Goal: Task Accomplishment & Management: Manage account settings

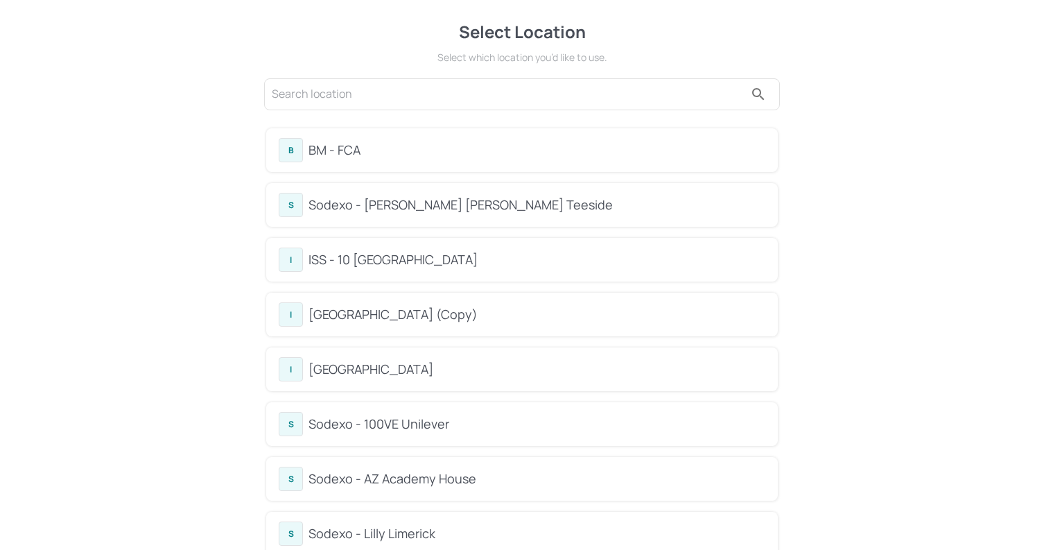
click at [409, 155] on div "BM - FCA" at bounding box center [537, 150] width 457 height 19
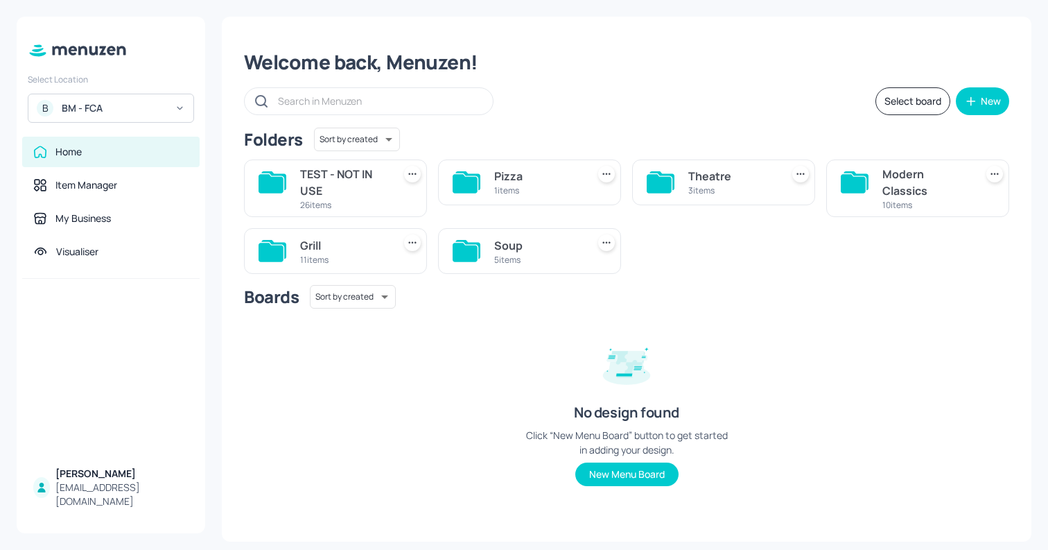
click at [511, 254] on div "5 items" at bounding box center [537, 260] width 87 height 12
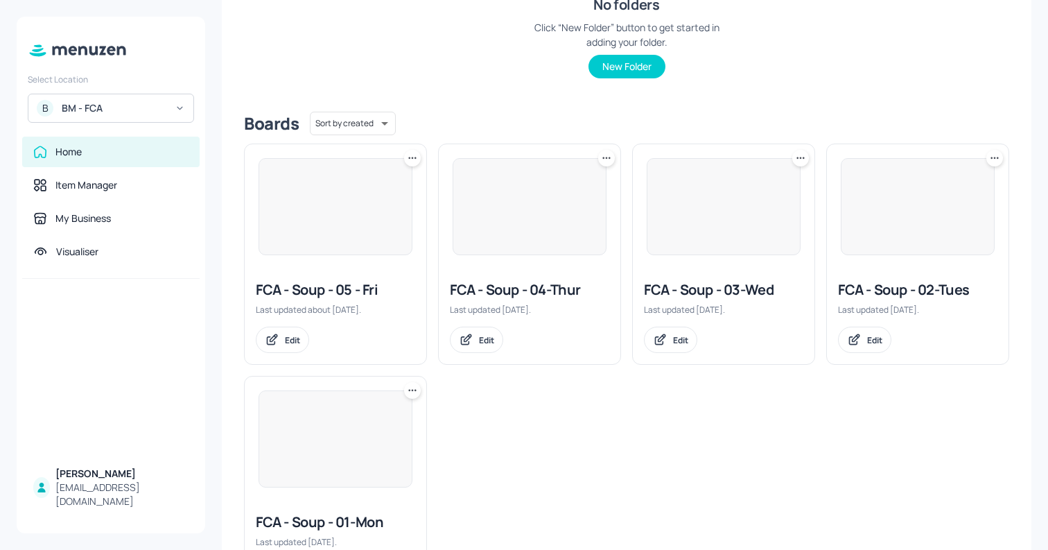
scroll to position [331, 0]
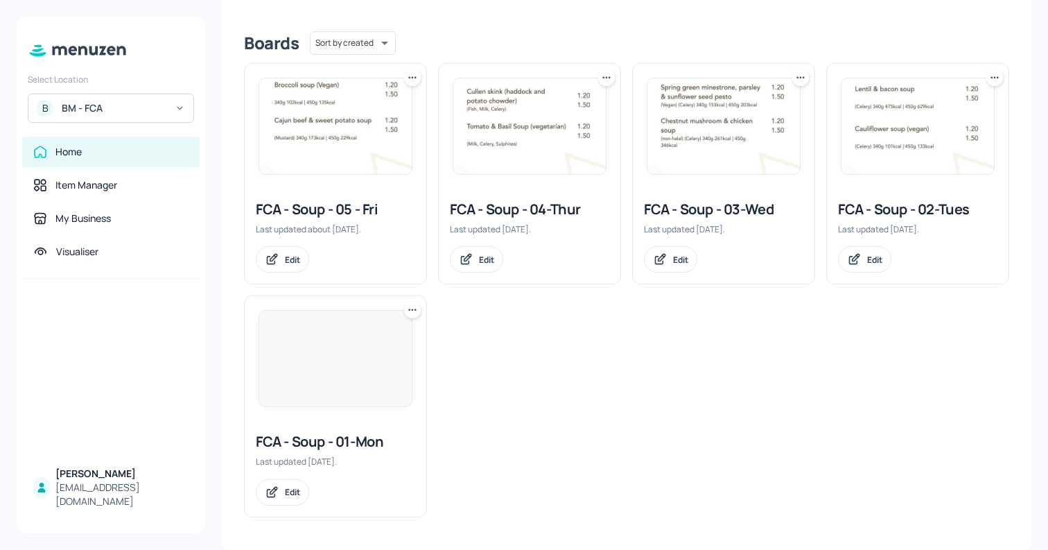
click at [269, 367] on img at bounding box center [335, 359] width 153 height 96
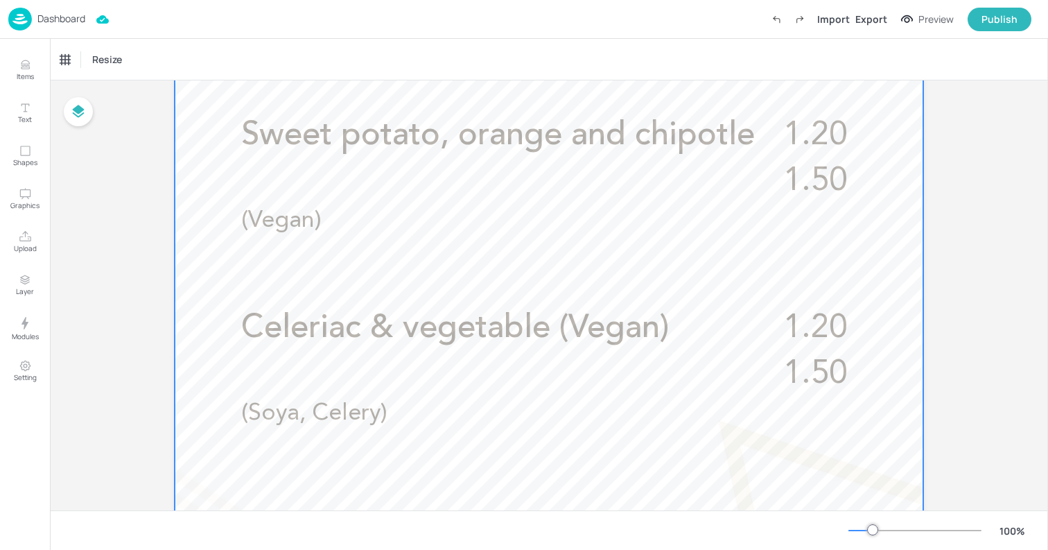
scroll to position [542, 0]
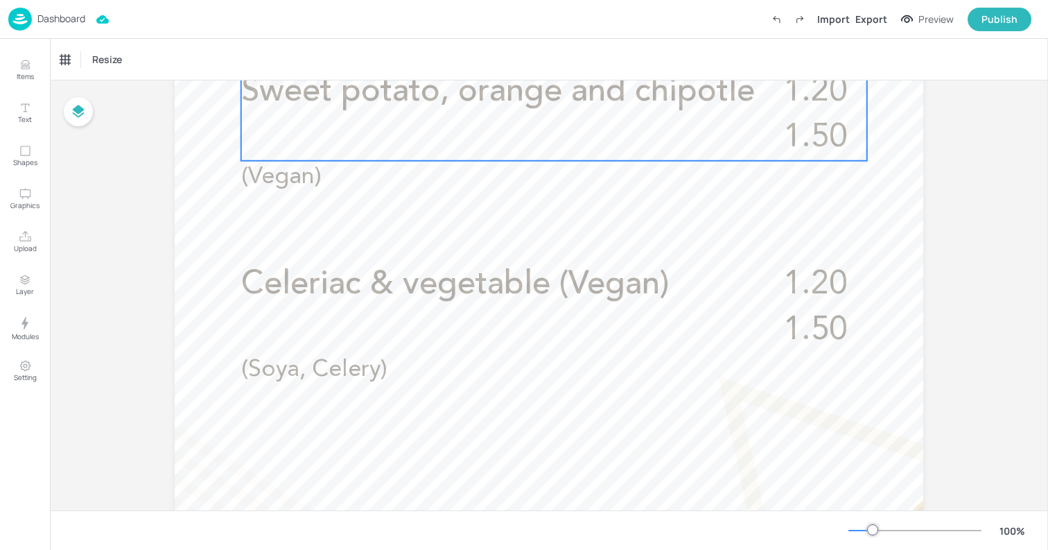
click at [478, 146] on div "Sweet potato, orange and chipotle 1.20 1.50 (Vegan)" at bounding box center [554, 115] width 626 height 92
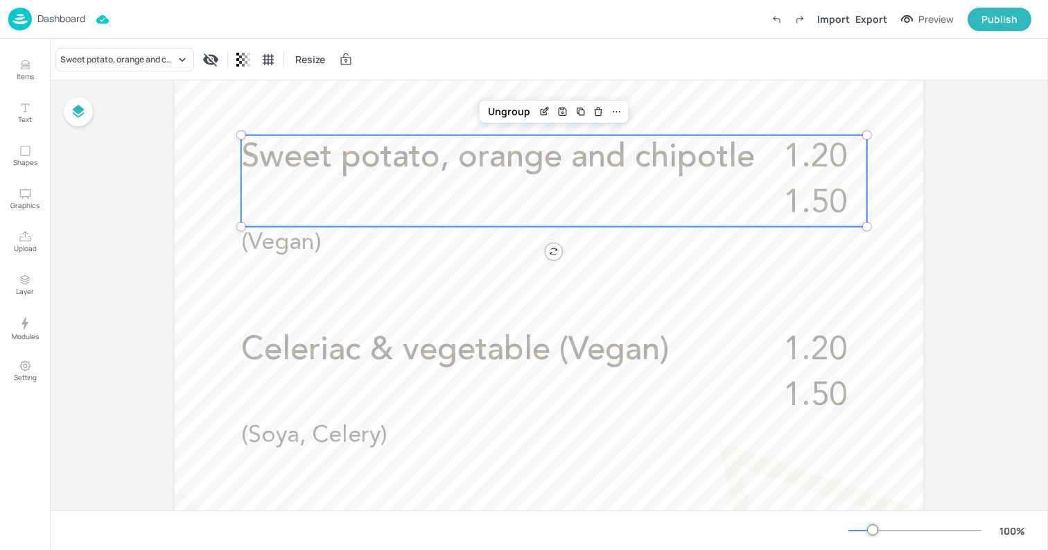
scroll to position [395, 0]
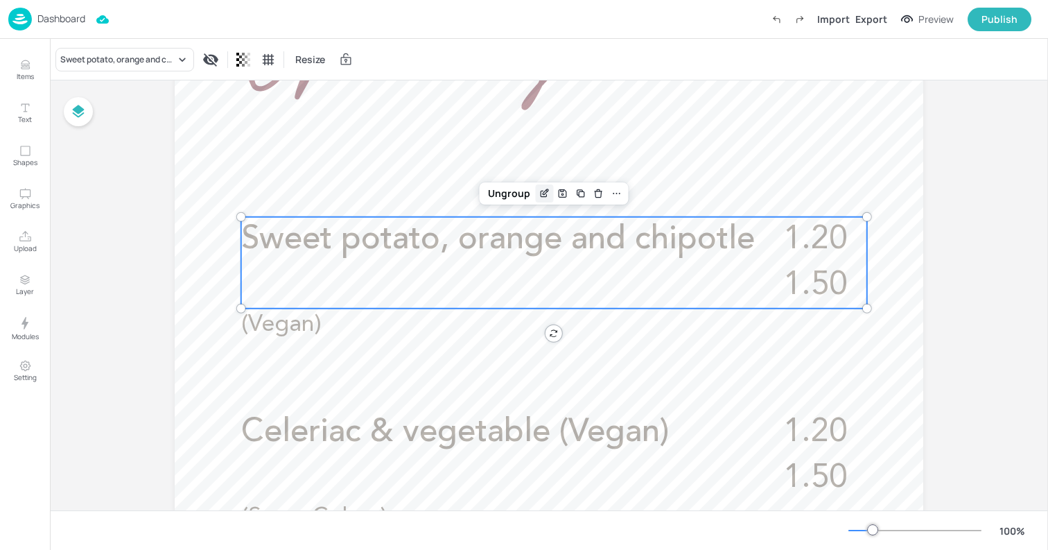
click at [541, 191] on icon "Edit Item" at bounding box center [544, 194] width 6 height 6
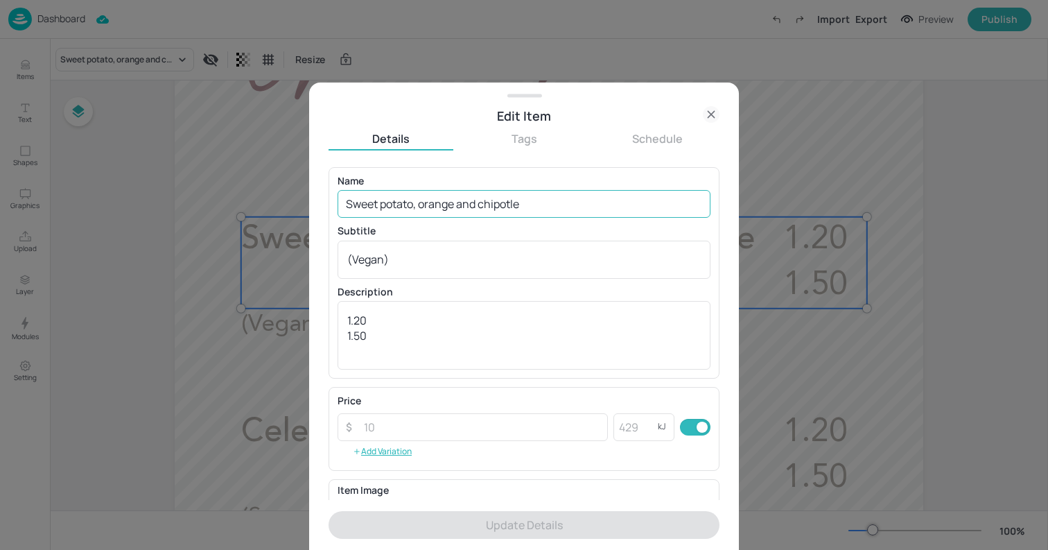
click at [437, 200] on input "Sweet potato, orange and chipotle" at bounding box center [524, 204] width 373 height 28
paste input "Plum tomato minestrone with white beans (vegan)"
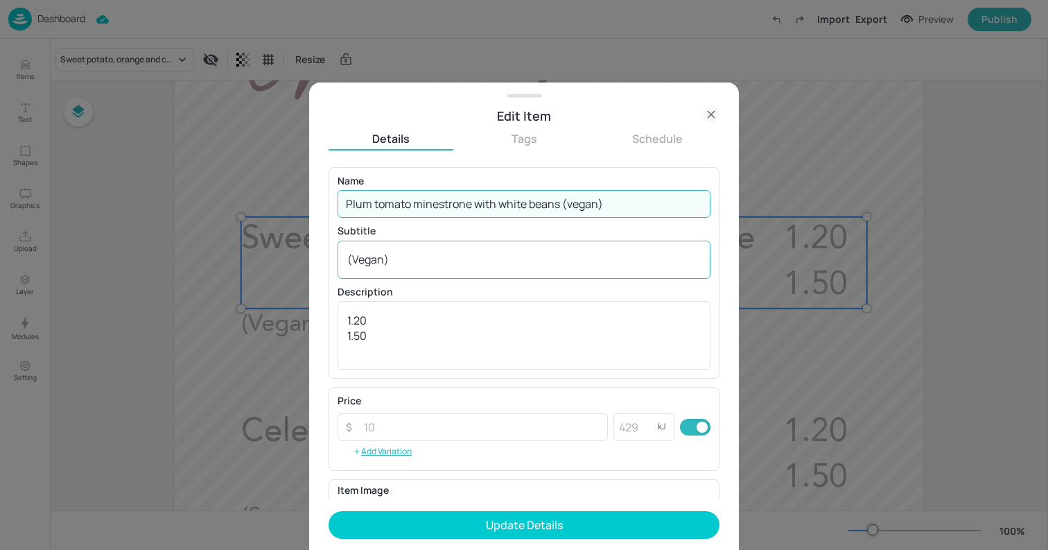
type input "Plum tomato minestrone with white beans (vegan)"
click at [528, 261] on textarea "(Vegan)" at bounding box center [524, 259] width 354 height 15
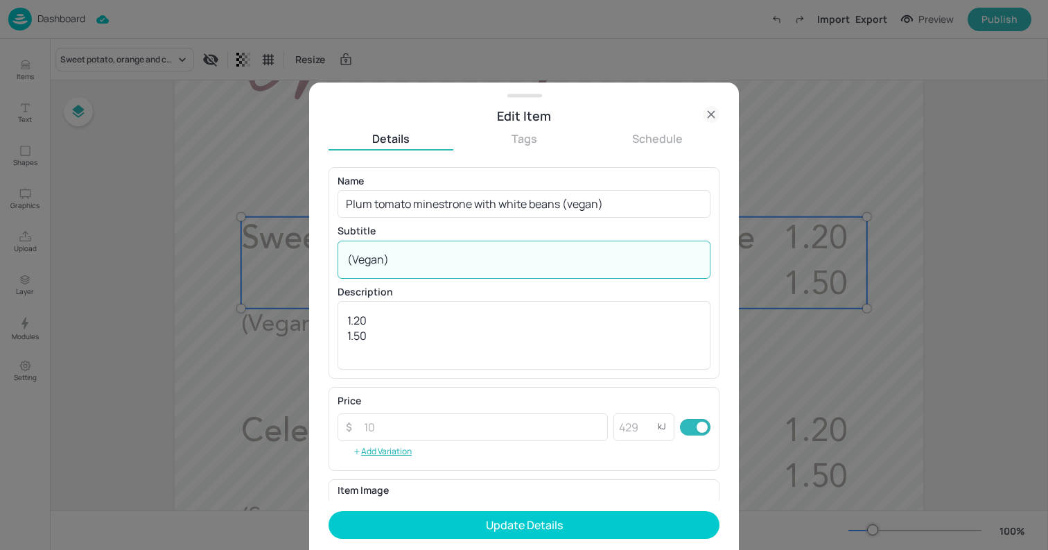
click at [528, 261] on textarea "(Vegan)" at bounding box center [524, 259] width 354 height 15
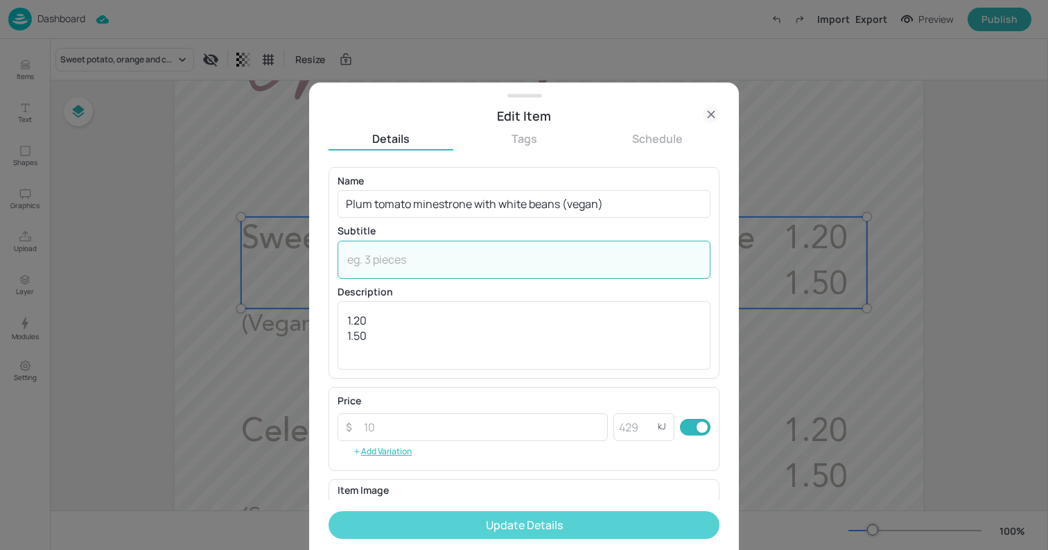
click at [549, 535] on button "Update Details" at bounding box center [524, 525] width 391 height 28
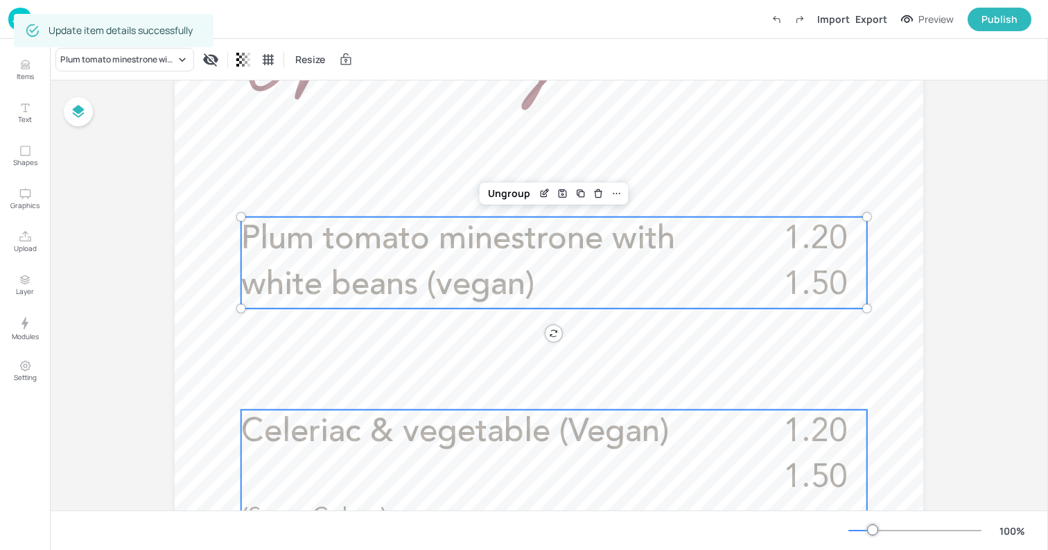
click at [306, 440] on span "Celeriac & vegetable (Vegan)" at bounding box center [455, 432] width 428 height 33
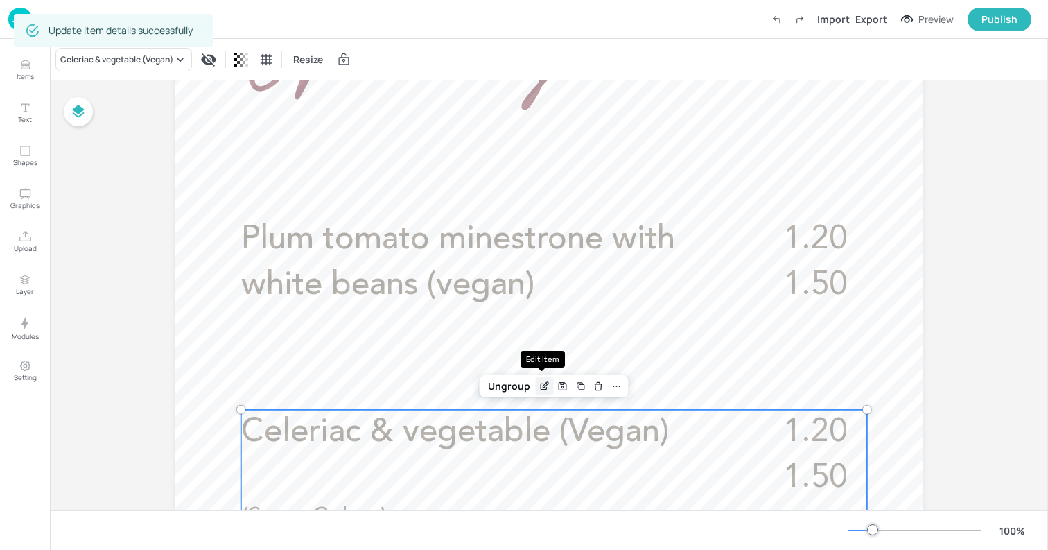
click at [536, 386] on div "Edit Item" at bounding box center [545, 386] width 18 height 18
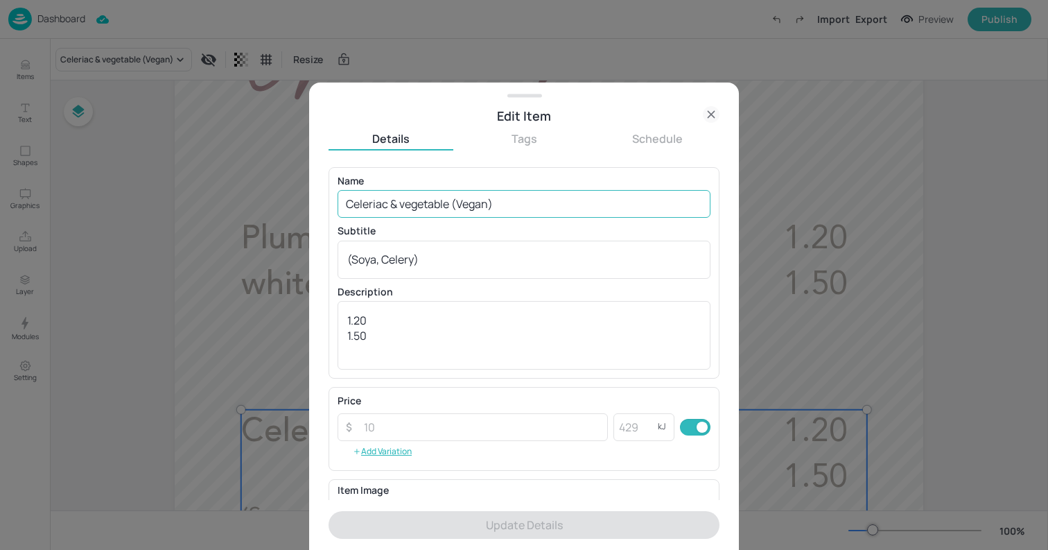
click at [467, 205] on input "Celeriac & vegetable (Vegan)" at bounding box center [524, 204] width 373 height 28
paste input "Broccoli and stilton (veggie"
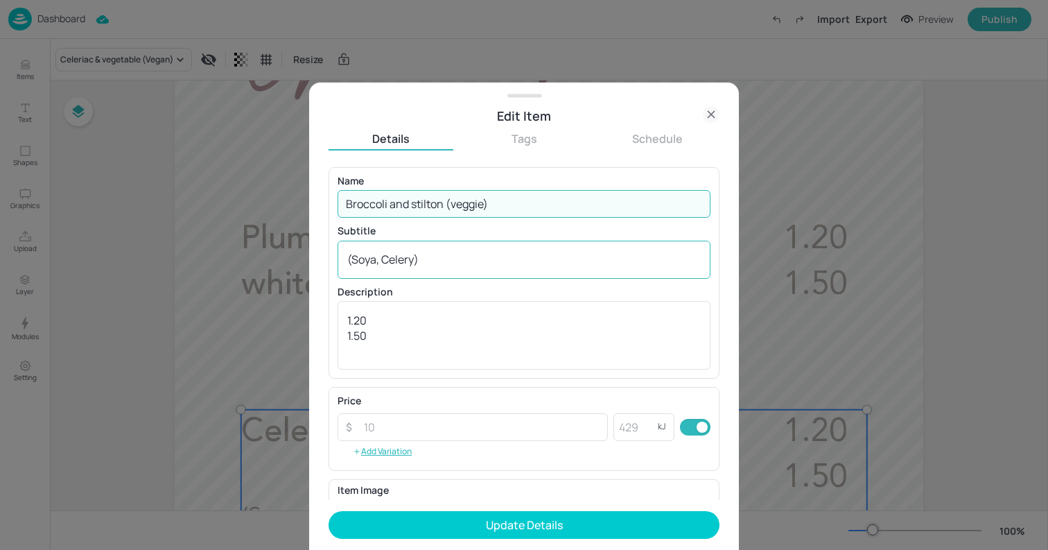
type input "Broccoli and stilton (veggie)"
click at [462, 266] on textarea "(Soya, Celery)" at bounding box center [524, 259] width 354 height 15
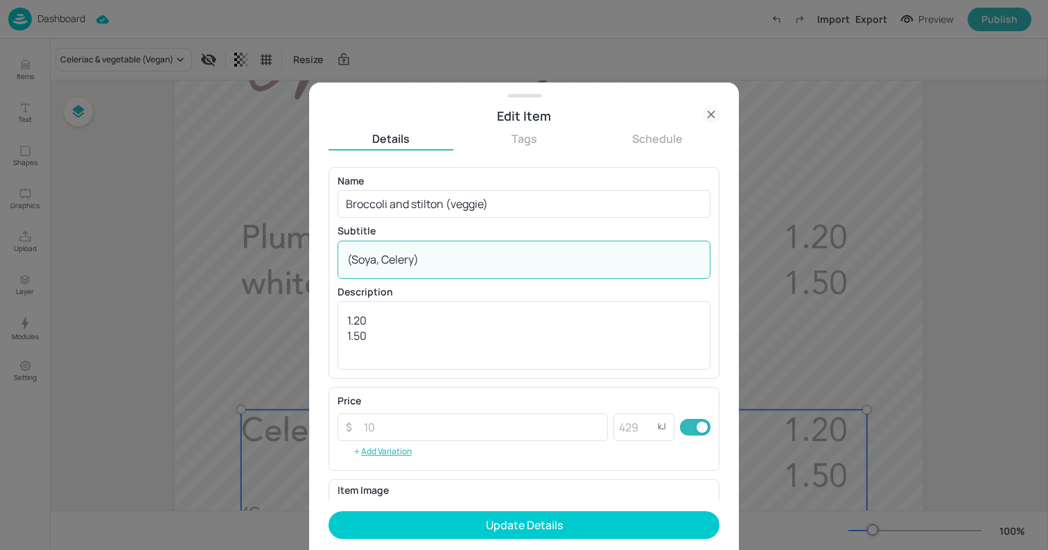
click at [462, 266] on textarea "(Soya, Celery)" at bounding box center [524, 259] width 354 height 15
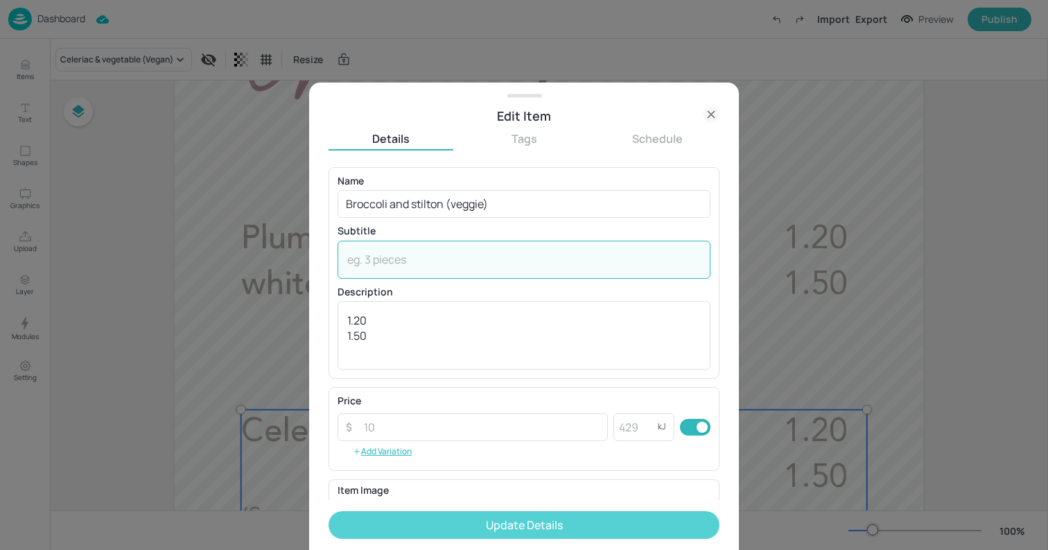
click at [546, 522] on button "Update Details" at bounding box center [524, 525] width 391 height 28
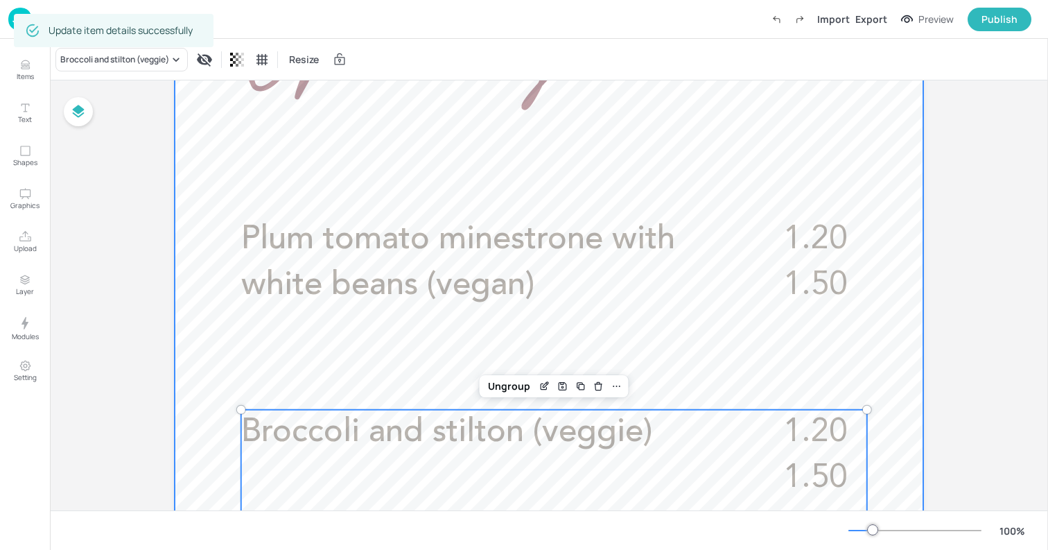
click at [193, 141] on div at bounding box center [549, 395] width 749 height 1331
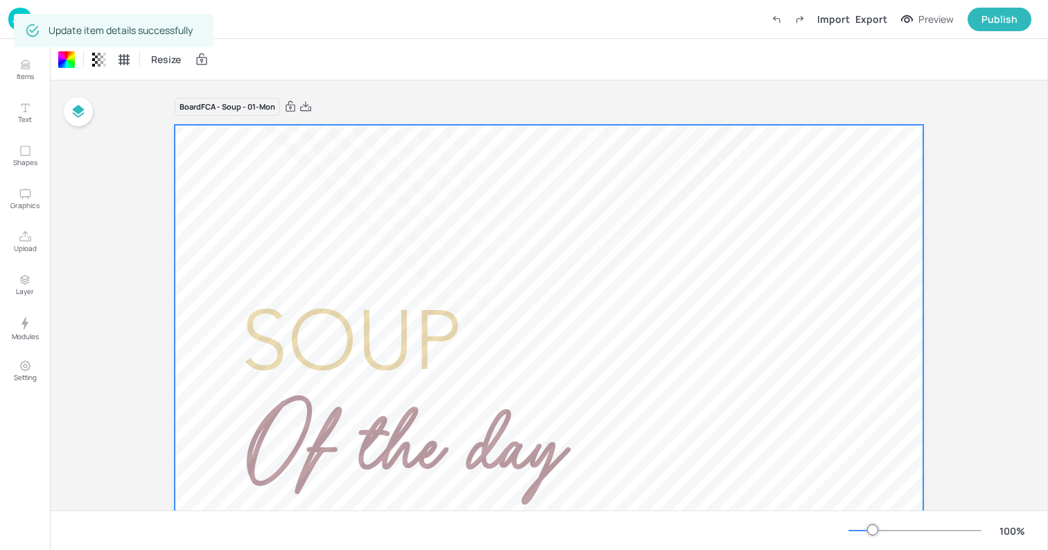
click at [10, 17] on img at bounding box center [20, 19] width 24 height 23
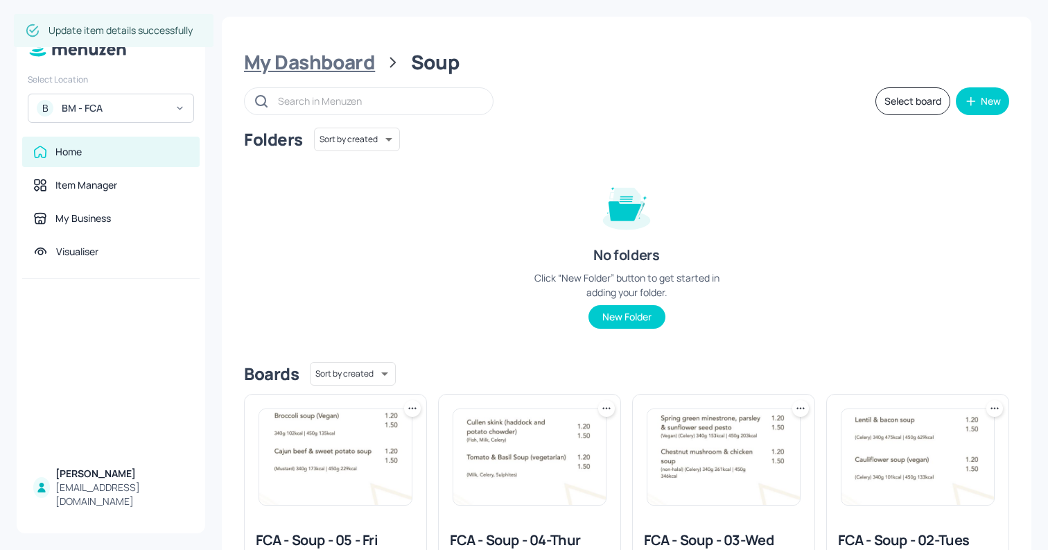
click at [291, 53] on div "My Dashboard" at bounding box center [309, 62] width 131 height 25
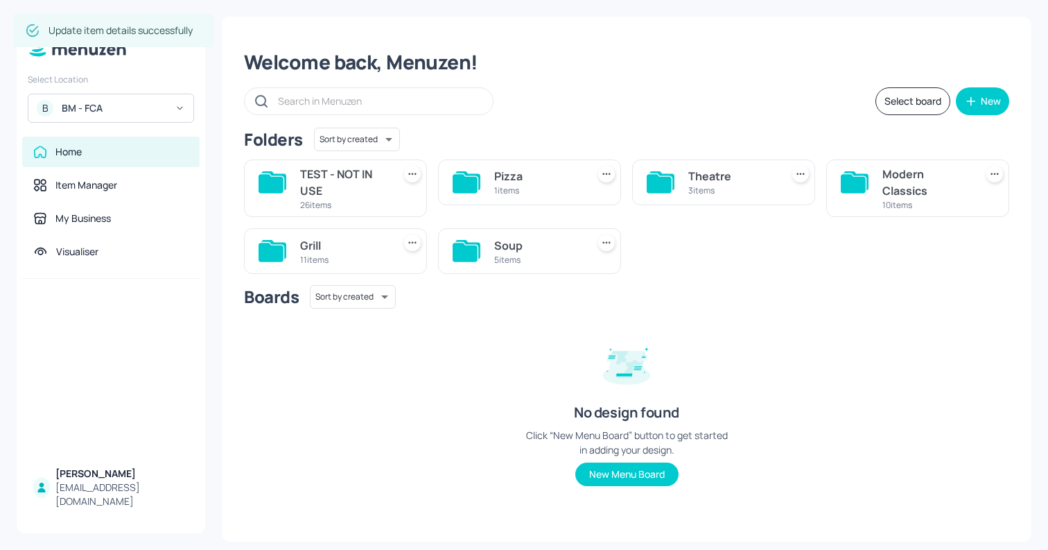
click at [905, 180] on div "Modern Classics" at bounding box center [926, 182] width 87 height 33
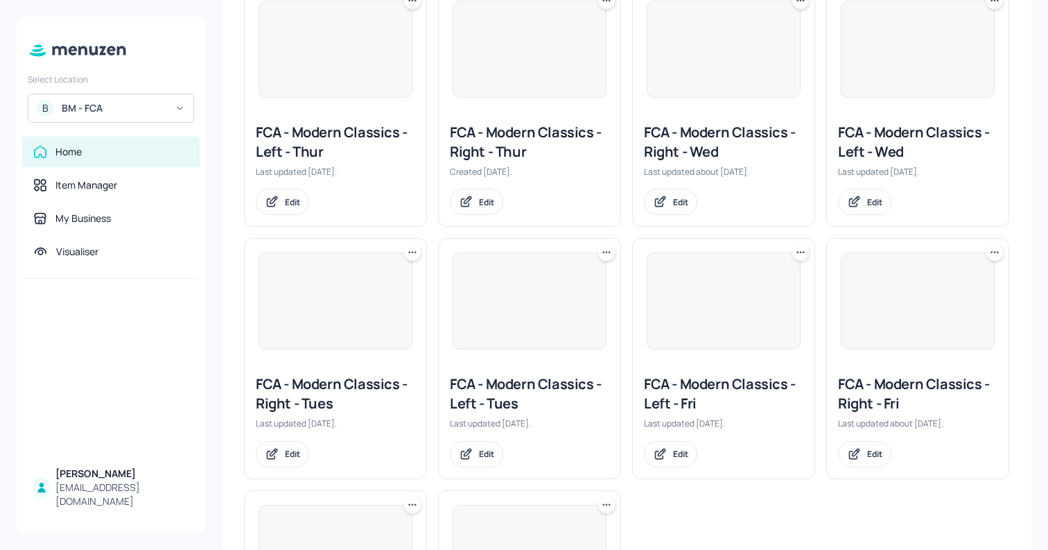
scroll to position [622, 0]
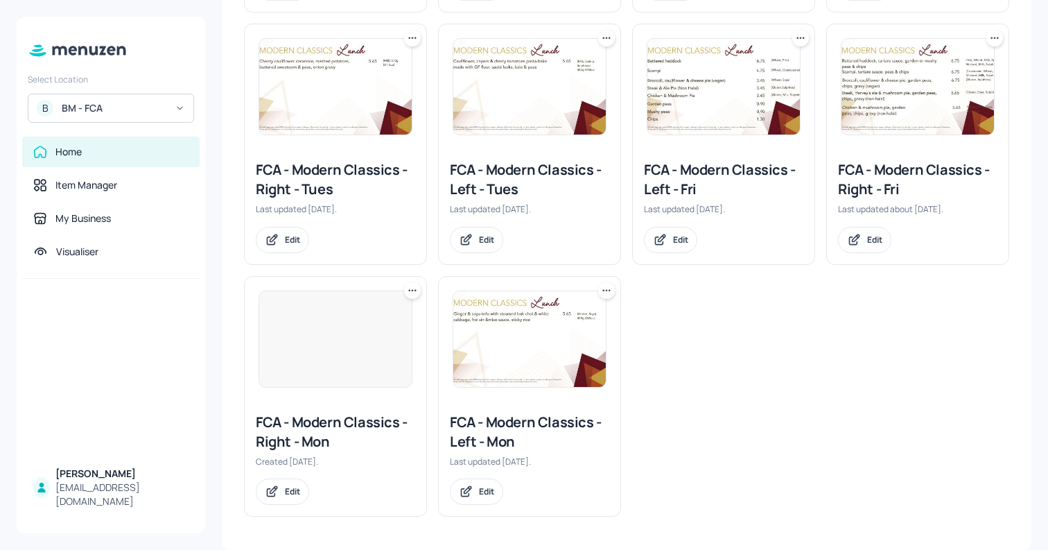
click at [350, 357] on div at bounding box center [336, 339] width 154 height 97
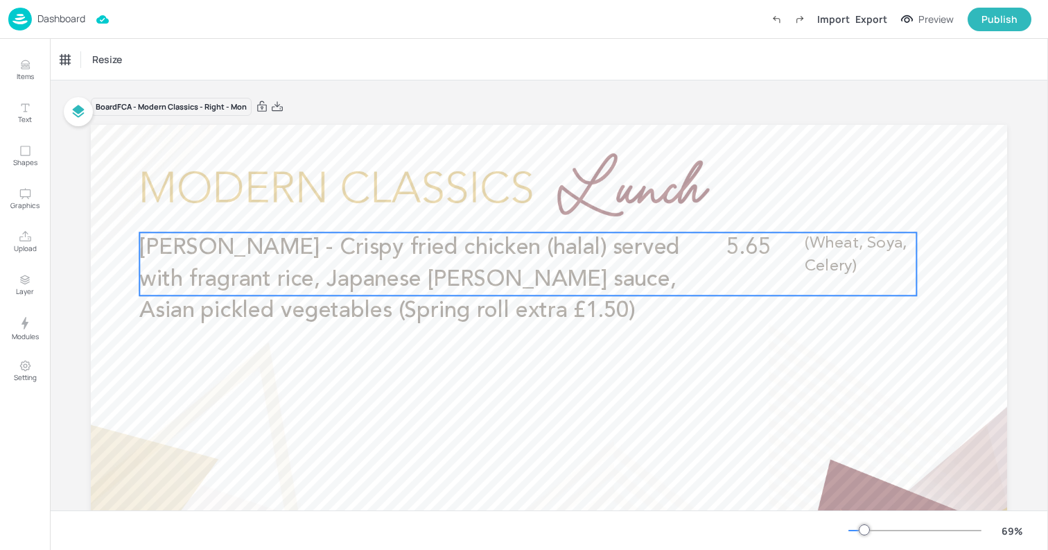
click at [408, 284] on span "[PERSON_NAME] - Crispy fried chicken (halal) served with fragrant rice, Japanes…" at bounding box center [409, 278] width 541 height 85
click at [513, 204] on icon "Edit Item" at bounding box center [519, 208] width 12 height 11
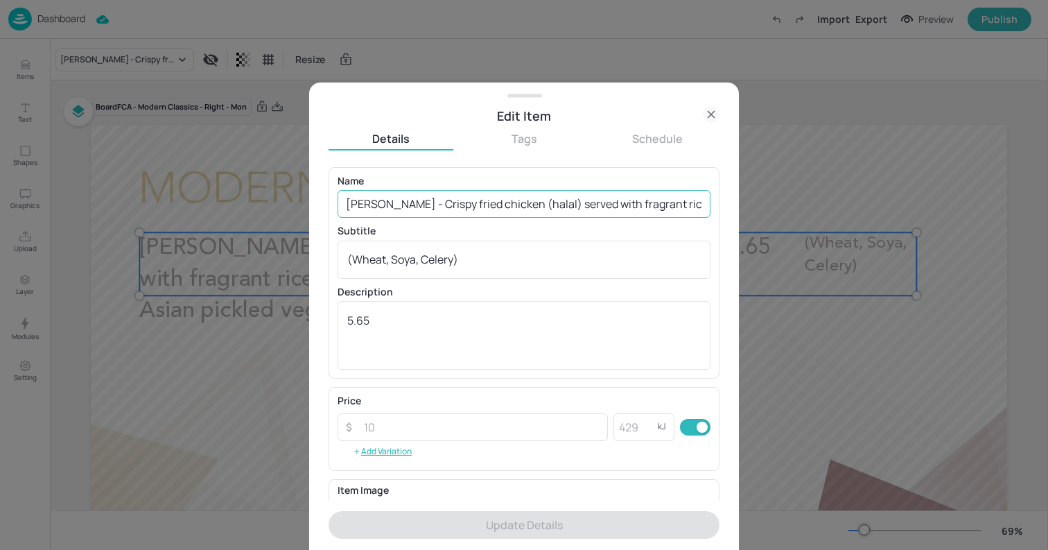
click at [476, 207] on input "[PERSON_NAME] - Crispy fried chicken (halal) served with fragrant rice, Japanes…" at bounding box center [524, 204] width 373 height 28
paste input "Chicken milanese - Breaded chicken cutlet (halal) served with tomato sauce and …"
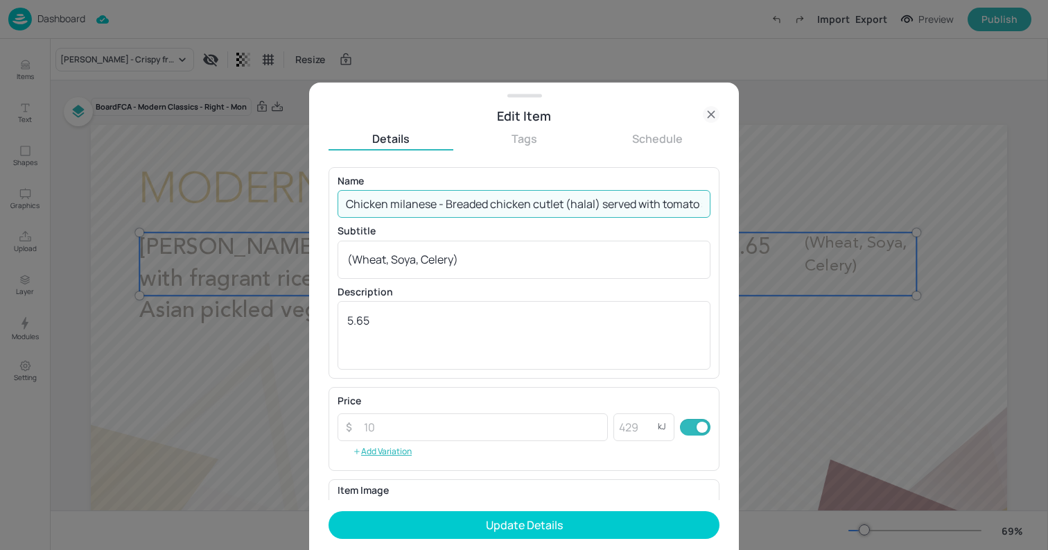
scroll to position [0, 328]
type input "Chicken milanese - Breaded chicken cutlet (halal) served with tomato sauce and …"
click at [458, 261] on textarea "(Wheat, Soya, Celery)" at bounding box center [524, 259] width 354 height 15
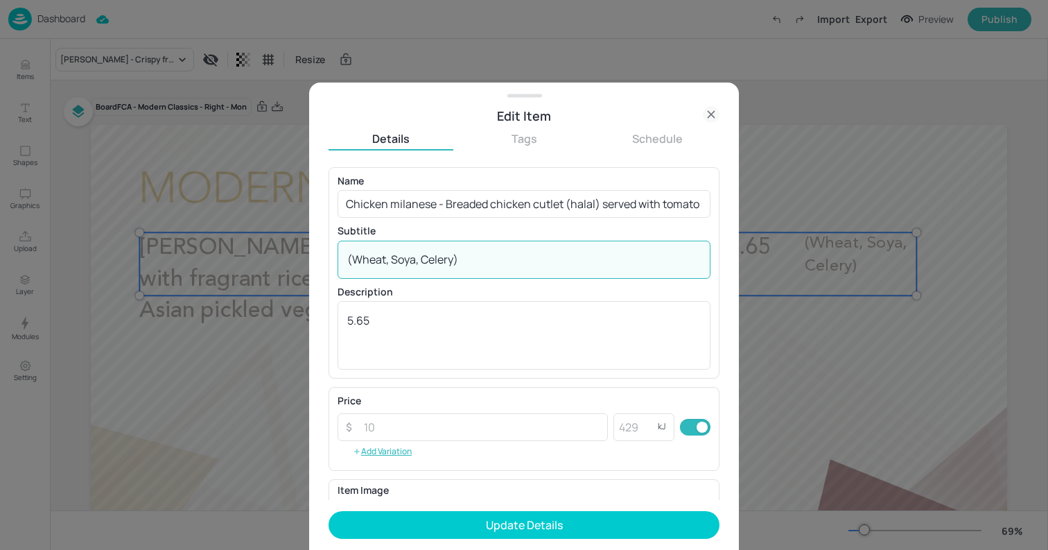
click at [458, 261] on textarea "(Wheat, Soya, Celery)" at bounding box center [524, 259] width 354 height 15
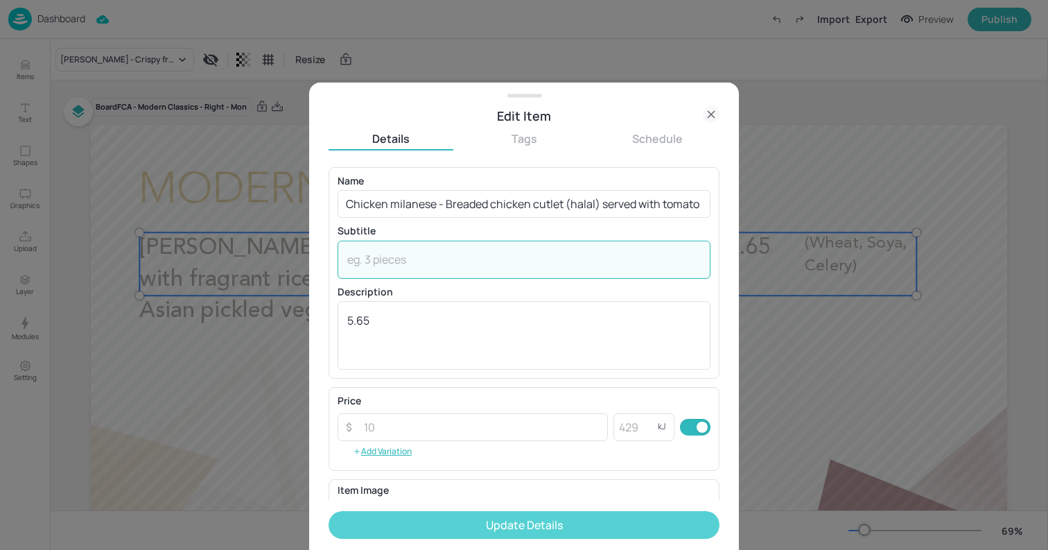
click at [510, 514] on button "Update Details" at bounding box center [524, 525] width 391 height 28
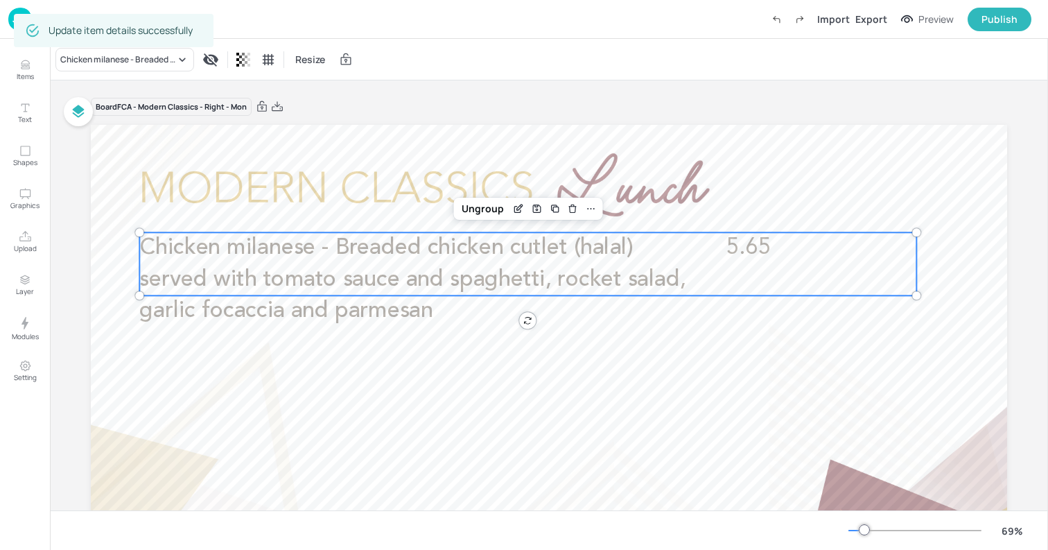
click at [10, 21] on img at bounding box center [20, 19] width 24 height 23
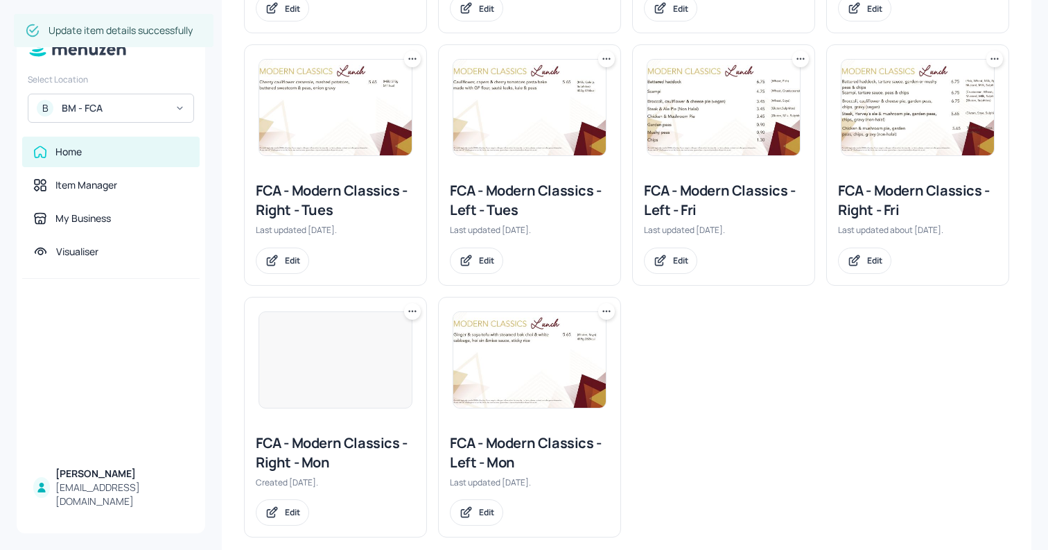
scroll to position [622, 0]
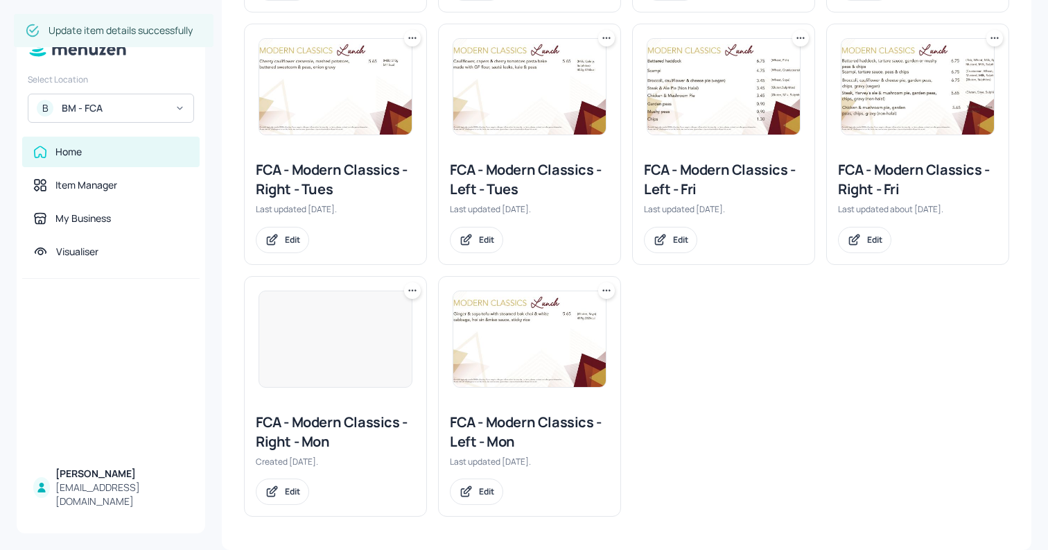
click at [521, 373] on img at bounding box center [529, 339] width 153 height 96
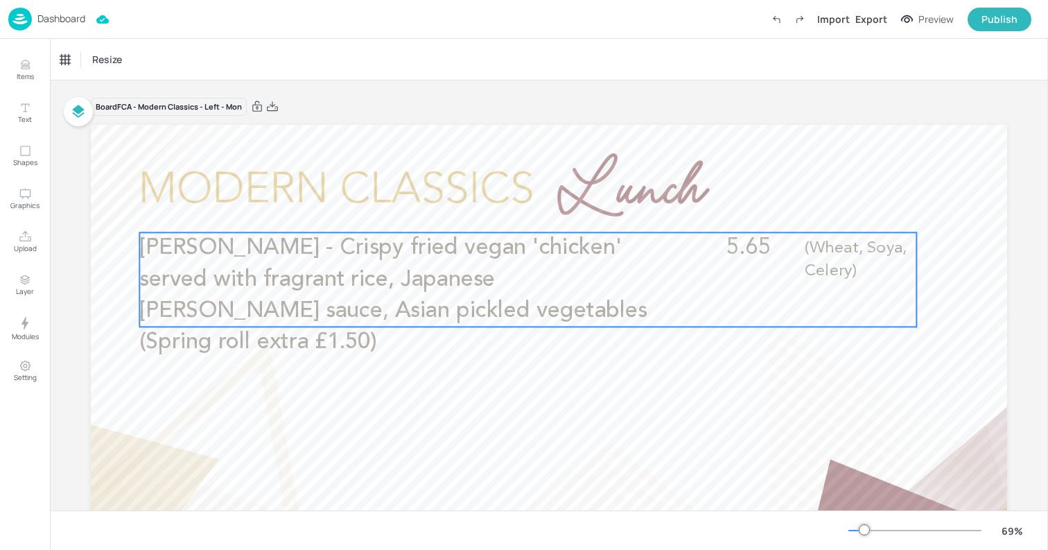
click at [537, 302] on span "[PERSON_NAME] - Crispy fried vegan 'chicken' served with fragrant rice, Japanes…" at bounding box center [393, 295] width 508 height 116
click at [516, 212] on icon "Edit Item" at bounding box center [518, 210] width 6 height 6
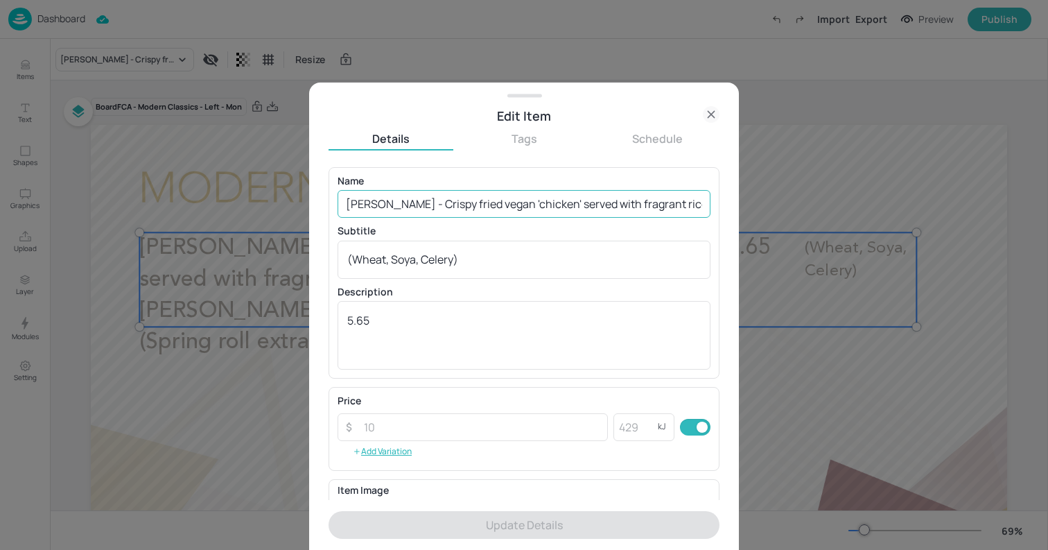
click at [440, 200] on input "[PERSON_NAME] - Crispy fried vegan 'chicken' served with fragrant rice, Japanes…" at bounding box center [524, 204] width 373 height 28
paste input "Vegan 'chicken' Milanese - Breaded vegan 'chicken' cutlet served with tomato sa…"
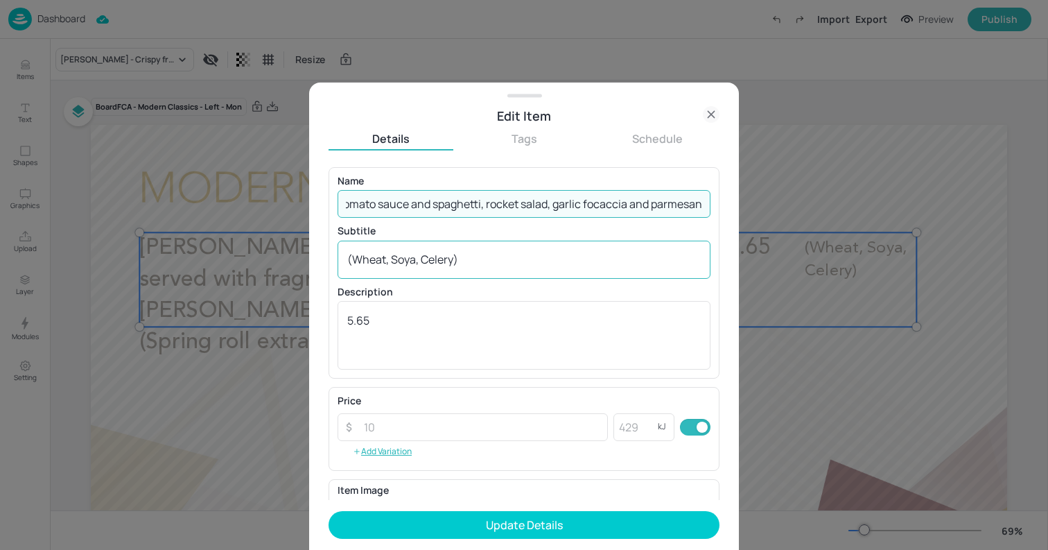
type input "Vegan 'chicken' Milanese - Breaded vegan 'chicken' cutlet served with tomato sa…"
click at [444, 269] on div "(Wheat, Soya, Celery) x ​" at bounding box center [524, 260] width 373 height 38
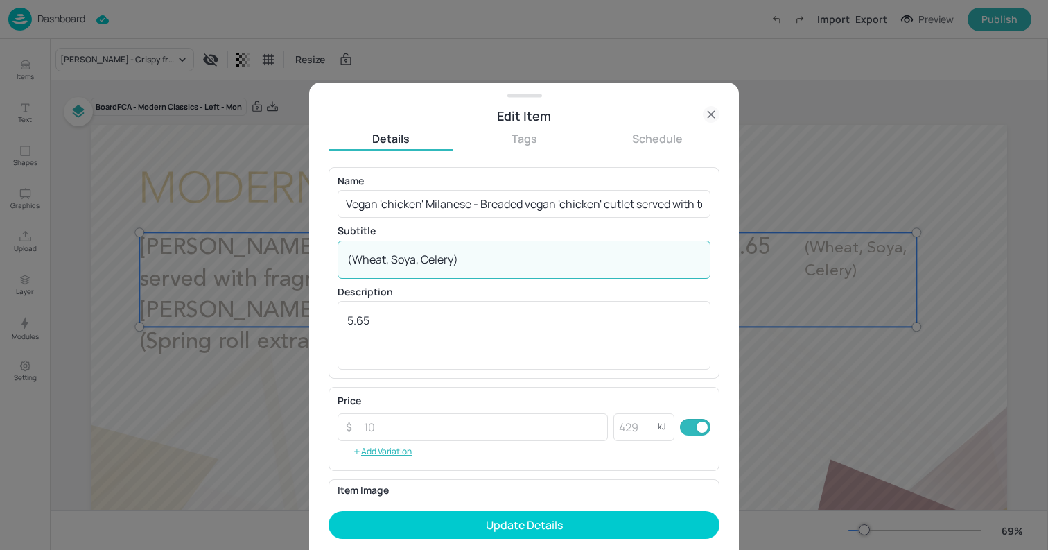
click at [444, 269] on div "(Wheat, Soya, Celery) x ​" at bounding box center [524, 260] width 373 height 38
click at [455, 265] on textarea "(Wheat, Soya, Celery)" at bounding box center [524, 259] width 354 height 15
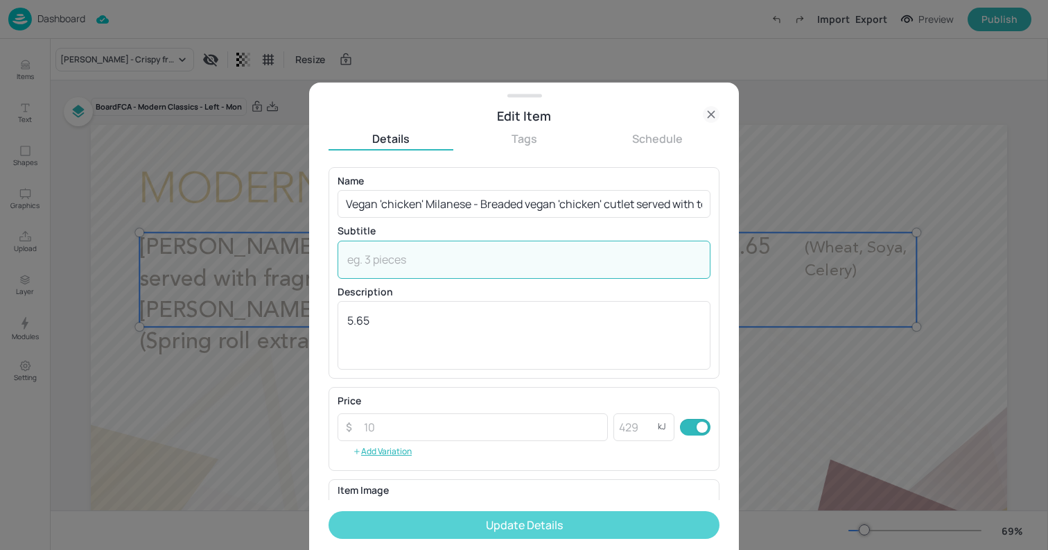
click at [505, 515] on button "Update Details" at bounding box center [524, 525] width 391 height 28
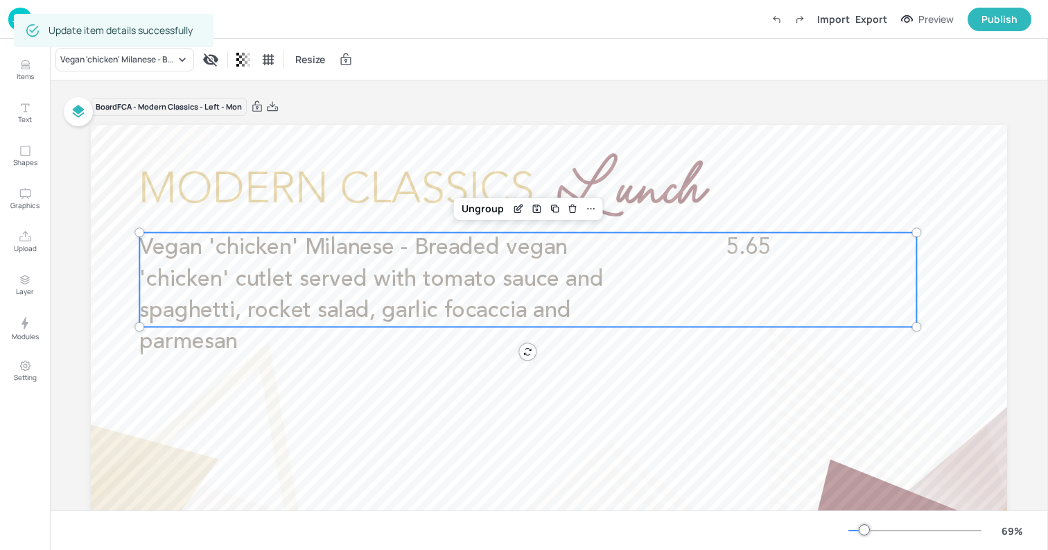
click at [103, 175] on div at bounding box center [549, 383] width 917 height 516
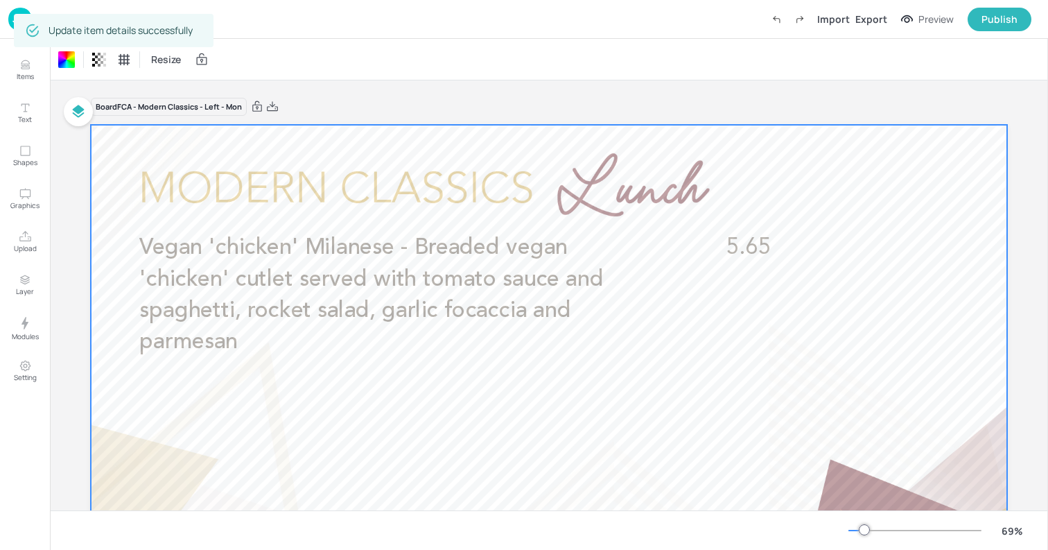
click at [13, 21] on img at bounding box center [20, 19] width 24 height 23
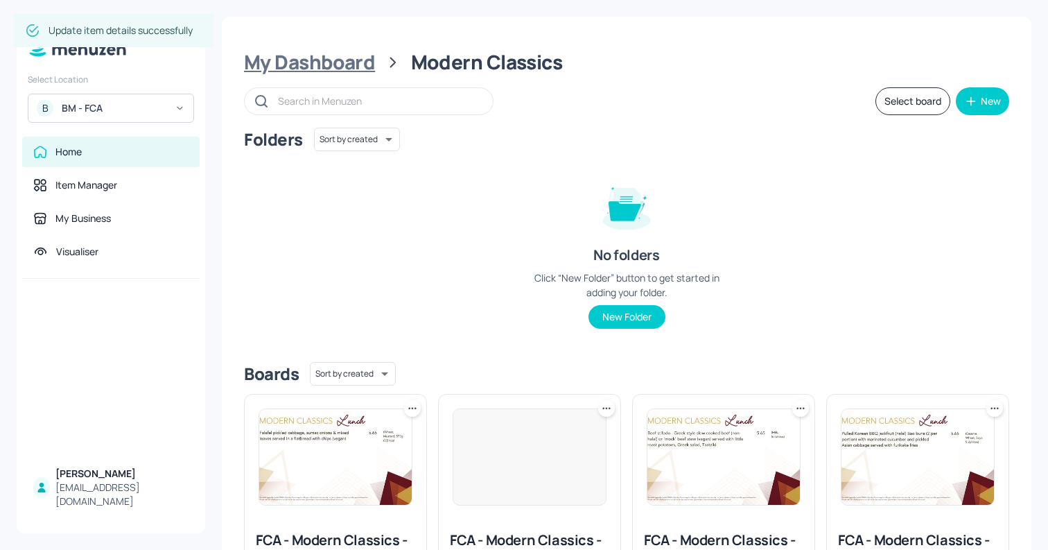
click at [347, 66] on div "My Dashboard" at bounding box center [309, 62] width 131 height 25
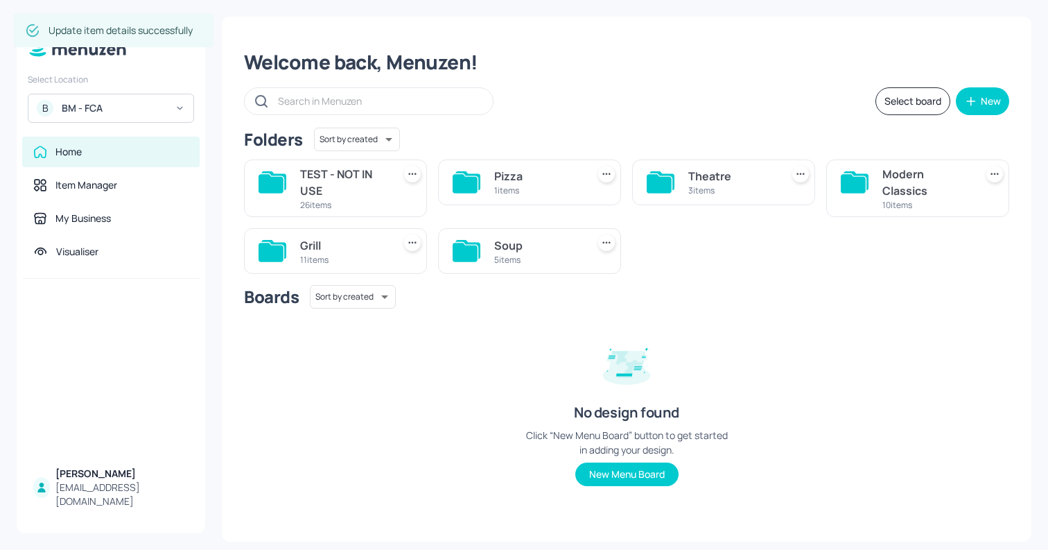
click at [698, 174] on div "Theatre" at bounding box center [732, 176] width 87 height 17
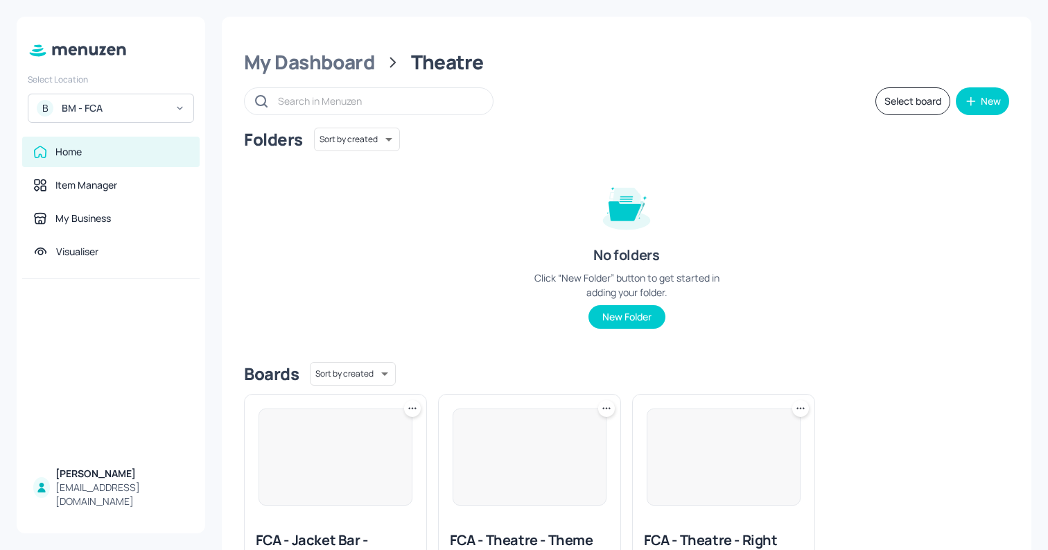
scroll to position [118, 0]
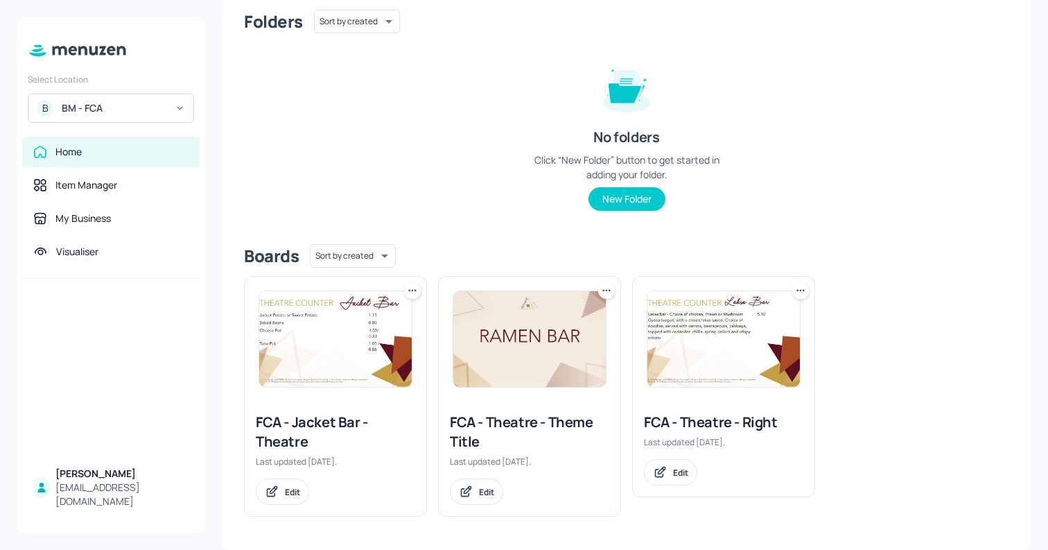
click at [714, 331] on img at bounding box center [724, 339] width 153 height 96
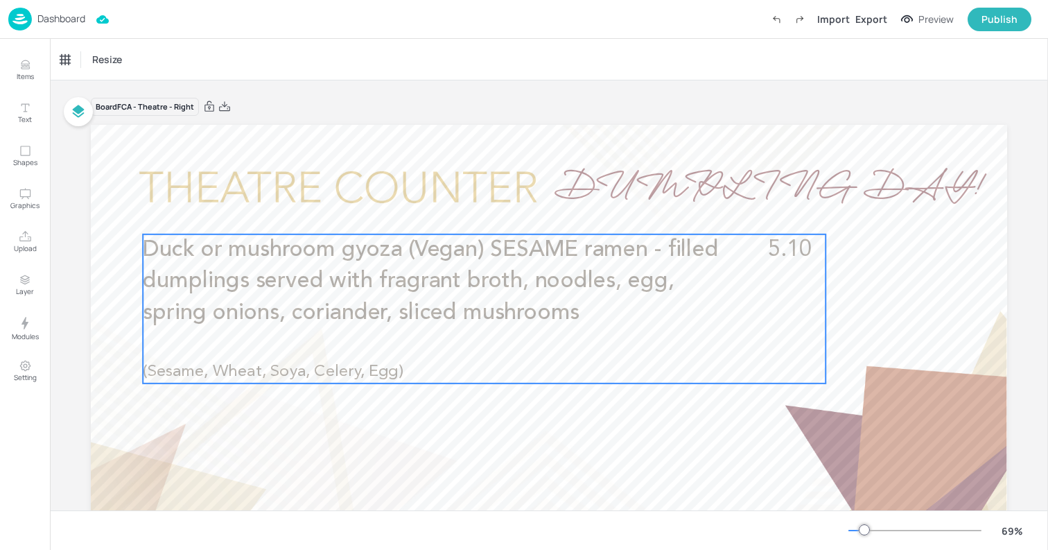
click at [555, 291] on span "Duck or mushroom gyoza (Vegan) SESAME ramen - filled dumplings served with frag…" at bounding box center [431, 281] width 576 height 85
click at [470, 207] on icon "Edit Item" at bounding box center [475, 210] width 12 height 11
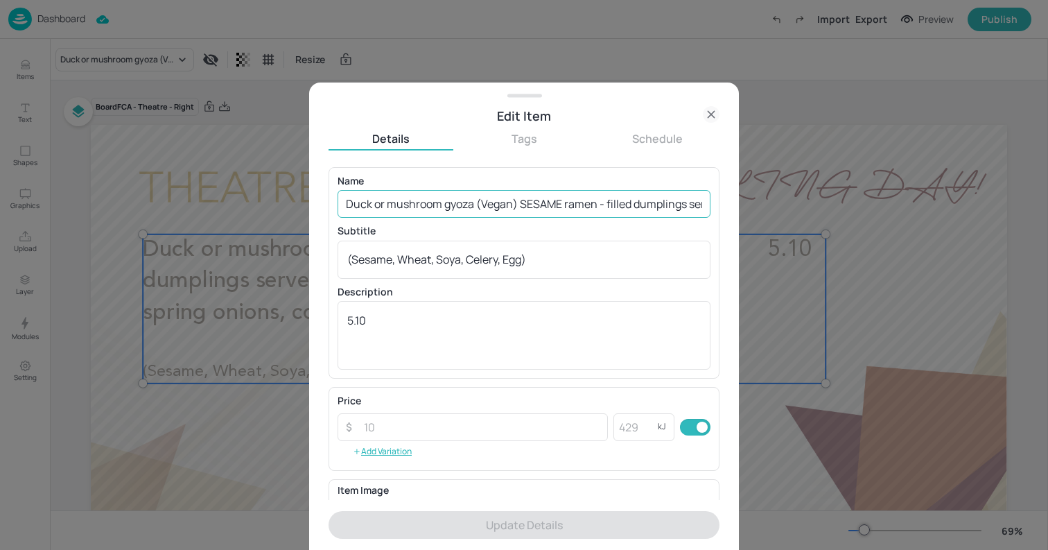
click at [452, 200] on input "Duck or mushroom gyoza (Vegan) SESAME ramen - filled dumplings served with frag…" at bounding box center [524, 204] width 373 height 28
paste input "Korean Japchae: Korean beef (halal), chicken (halal) or tofu served with [DEMOG…"
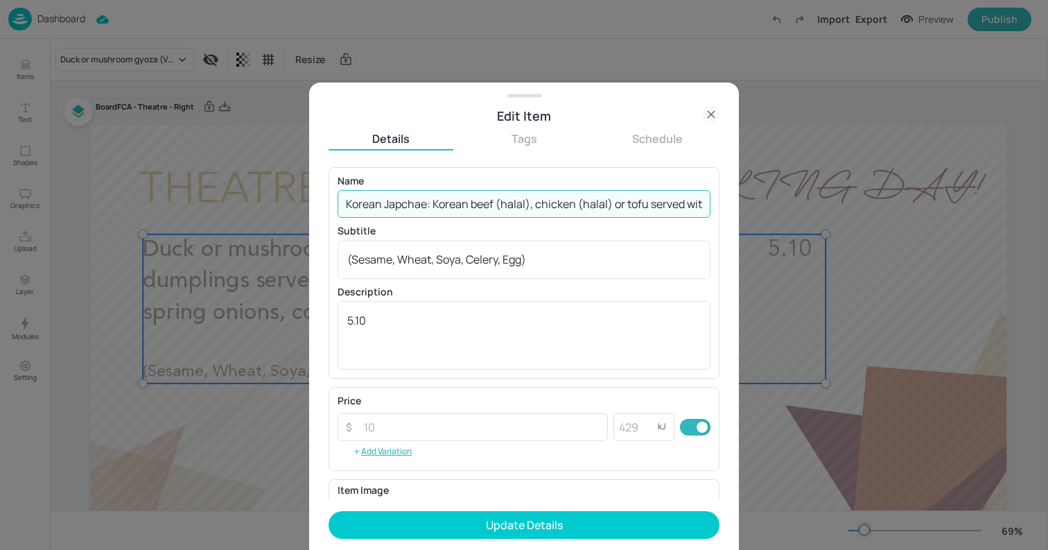
drag, startPoint x: 426, startPoint y: 205, endPoint x: 337, endPoint y: 204, distance: 89.4
click at [337, 204] on div "Name Korean Japchae: Korean beef (halal), chicken (halal) or tofu served with J…" at bounding box center [524, 272] width 391 height 211
type input "Korean beef (halal), chicken ([DEMOGRAPHIC_DATA]) or tofu served with Japanese …"
click at [437, 259] on textarea "(Sesame, Wheat, Soya, Celery, Egg)" at bounding box center [524, 259] width 354 height 15
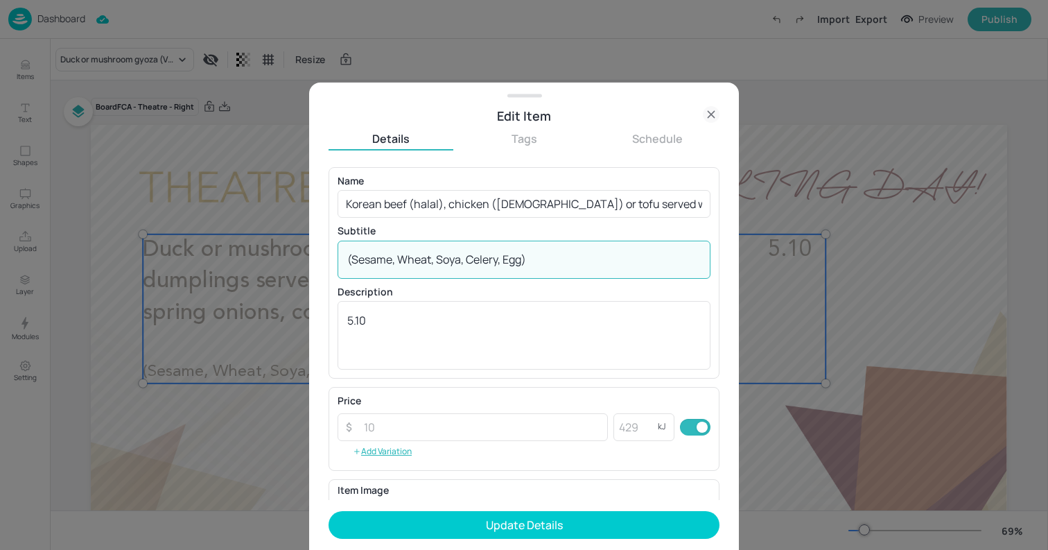
click at [437, 259] on textarea "(Sesame, Wheat, Soya, Celery, Egg)" at bounding box center [524, 259] width 354 height 15
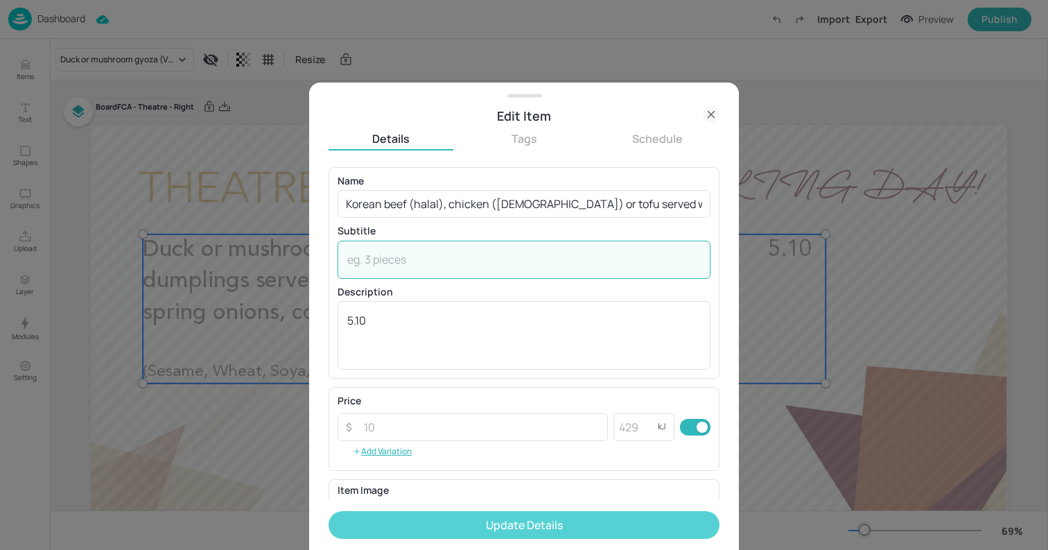
click at [534, 518] on button "Update Details" at bounding box center [524, 525] width 391 height 28
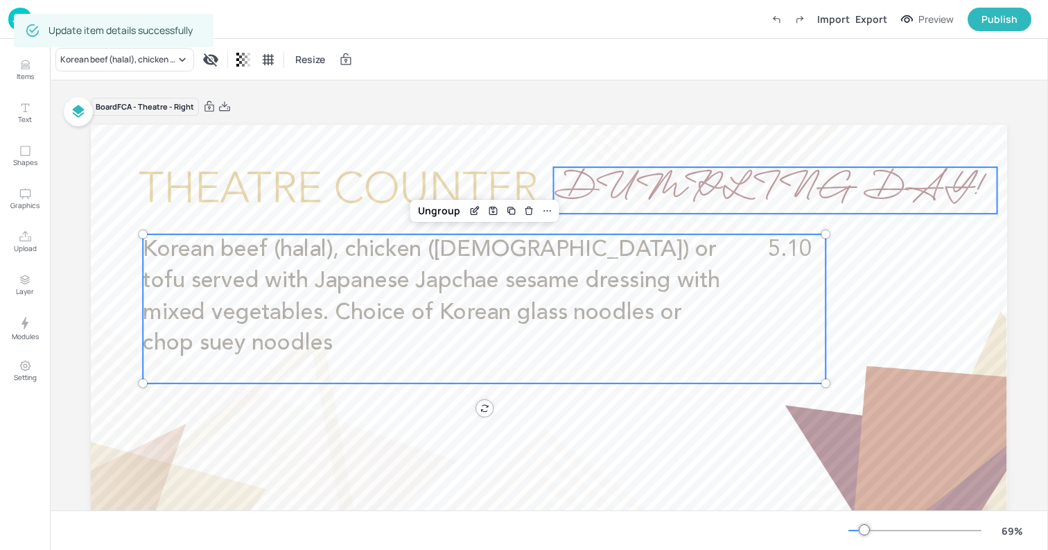
click at [868, 164] on span "DUMPLING DAY!" at bounding box center [769, 190] width 430 height 56
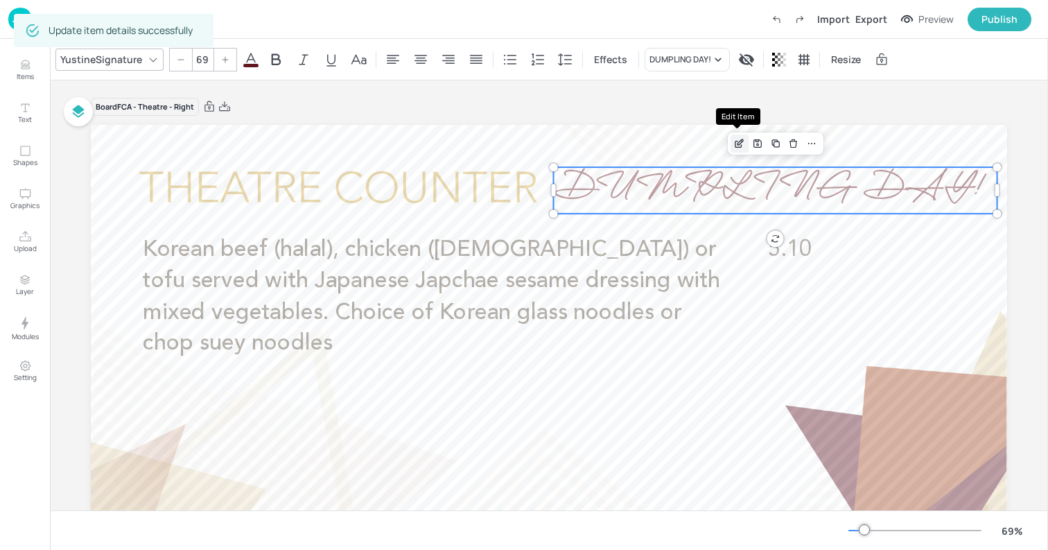
click at [738, 143] on icon "Edit Item" at bounding box center [740, 143] width 12 height 11
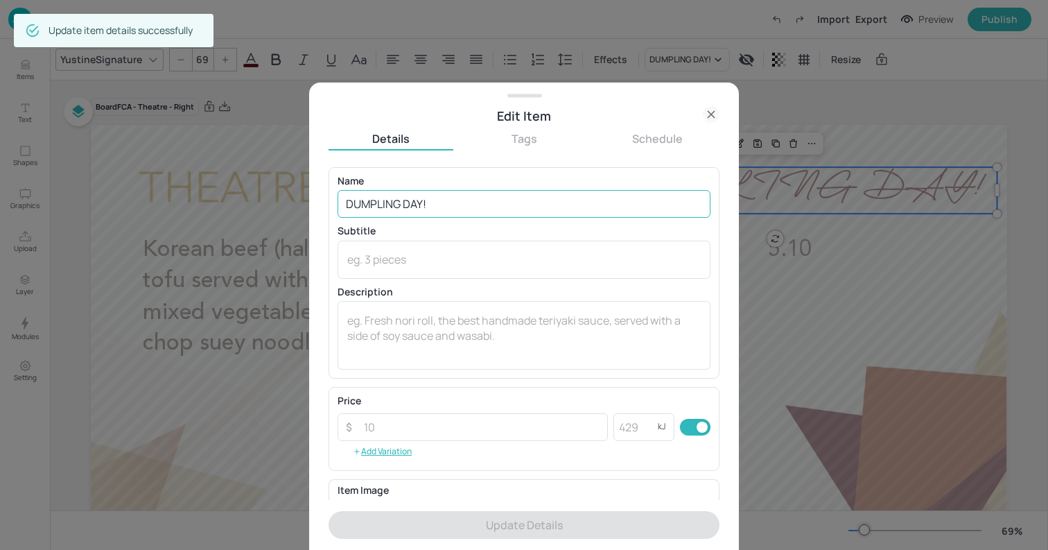
click at [564, 204] on input "DUMPLING DAY!" at bounding box center [524, 204] width 373 height 28
paste input "[DEMOGRAPHIC_DATA] Japchae"
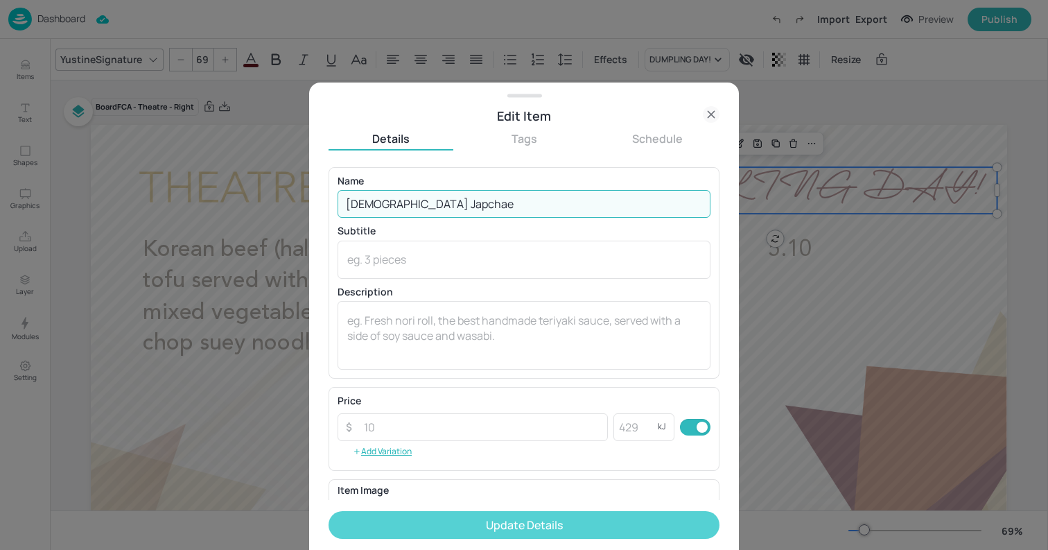
type input "[DEMOGRAPHIC_DATA] Japchae"
click at [539, 524] on button "Update Details" at bounding box center [524, 525] width 391 height 28
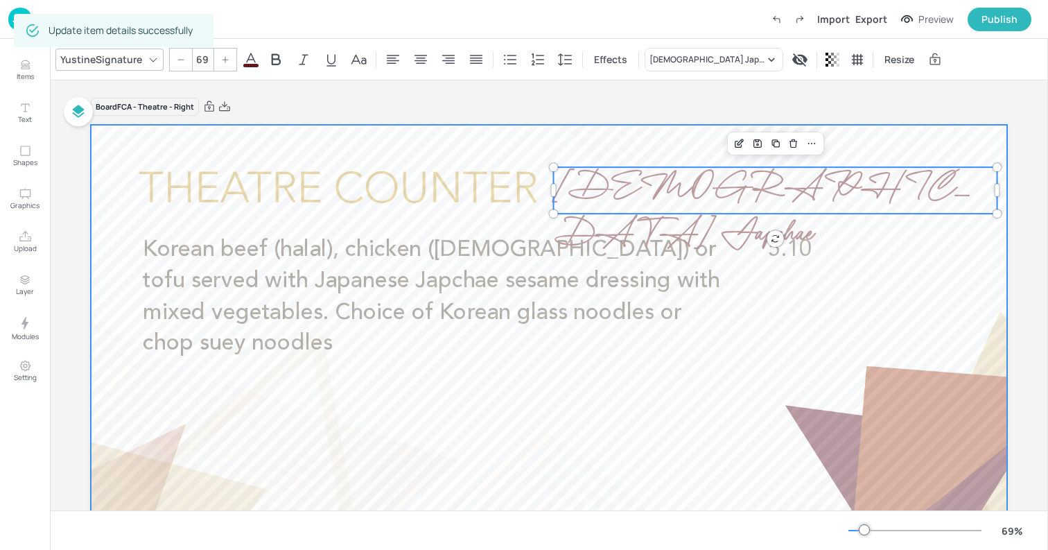
click at [130, 153] on div at bounding box center [549, 383] width 917 height 516
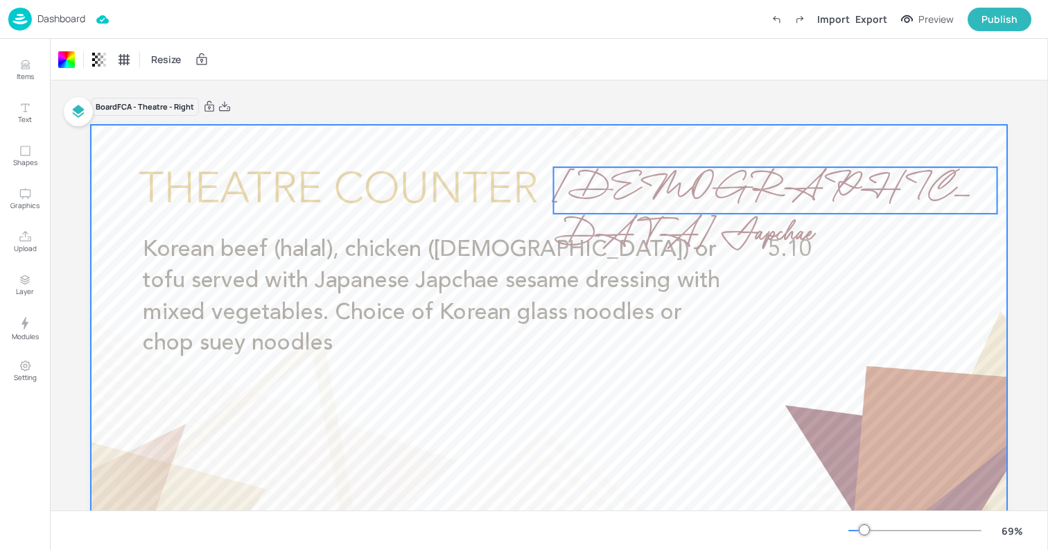
click at [614, 175] on span "[DEMOGRAPHIC_DATA] Japchae" at bounding box center [763, 213] width 419 height 102
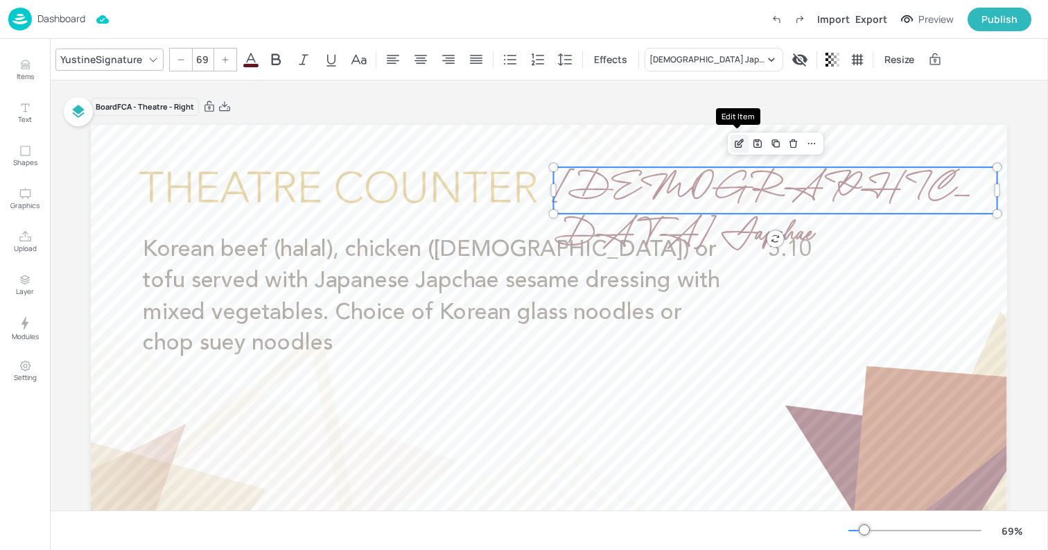
click at [738, 140] on icon "Edit Item" at bounding box center [740, 143] width 12 height 11
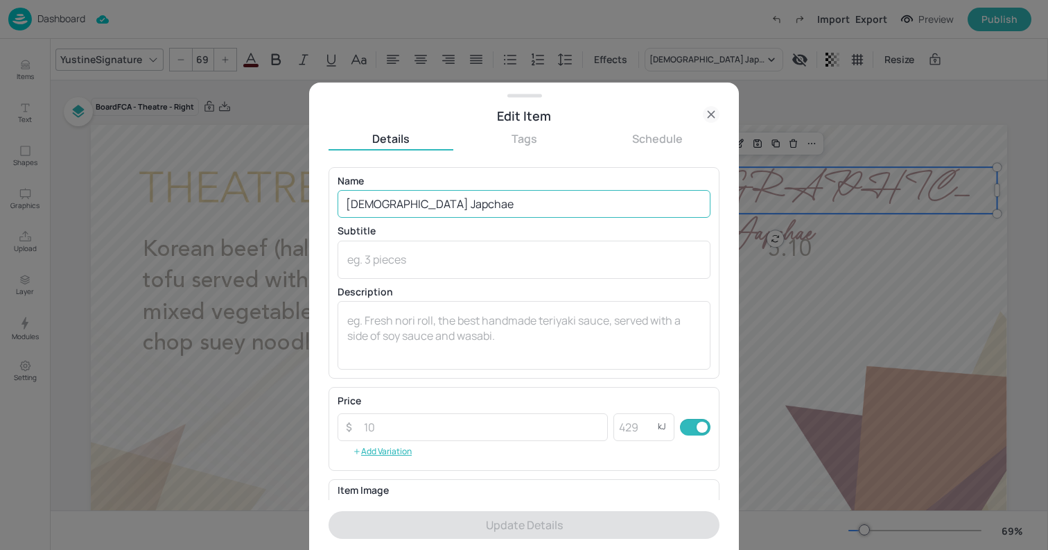
click at [363, 202] on input "[DEMOGRAPHIC_DATA] Japchae" at bounding box center [524, 204] width 373 height 28
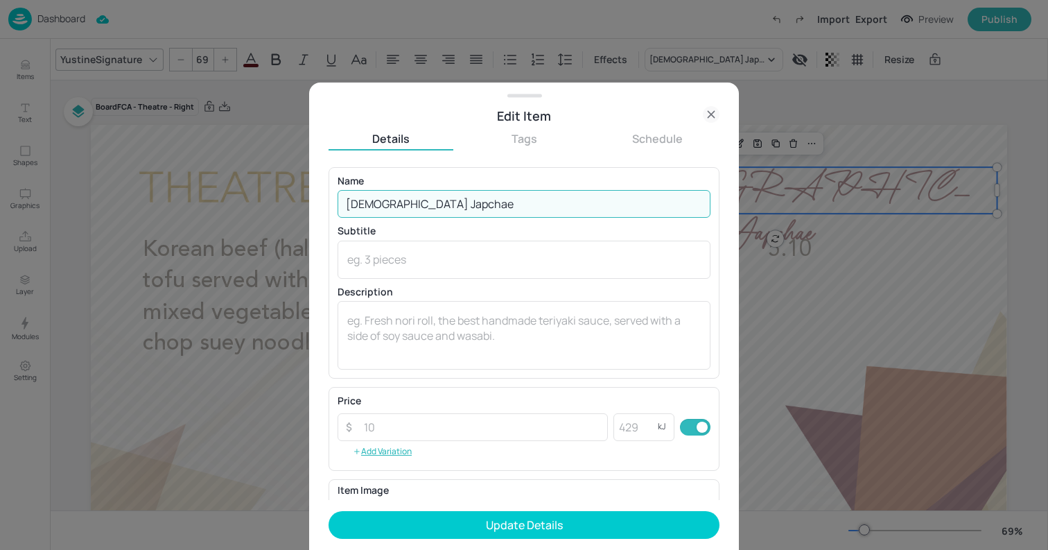
click at [417, 207] on input "[DEMOGRAPHIC_DATA] Japchae" at bounding box center [524, 204] width 373 height 28
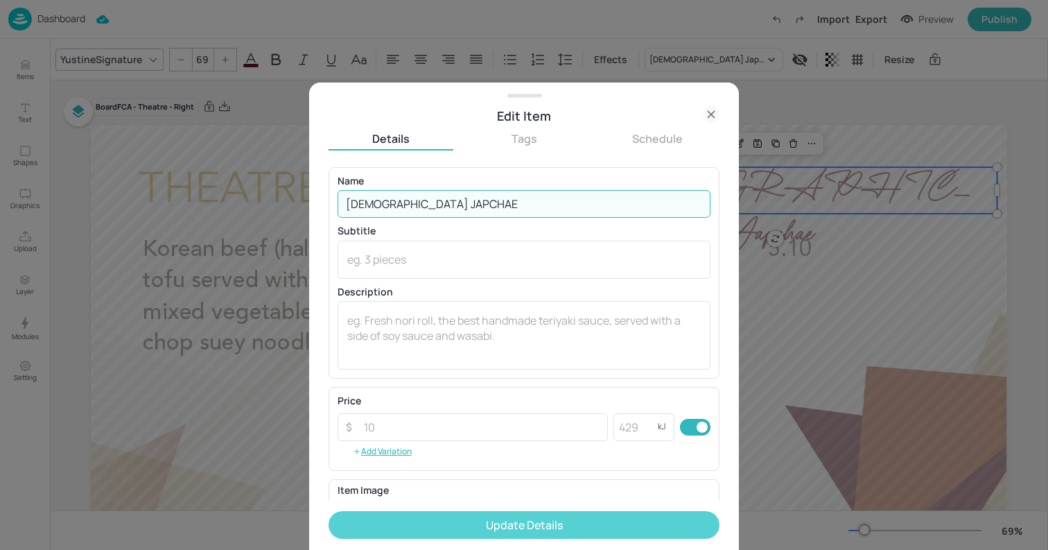
type input "[DEMOGRAPHIC_DATA] JAPCHAE"
click at [530, 528] on button "Update Details" at bounding box center [524, 525] width 391 height 28
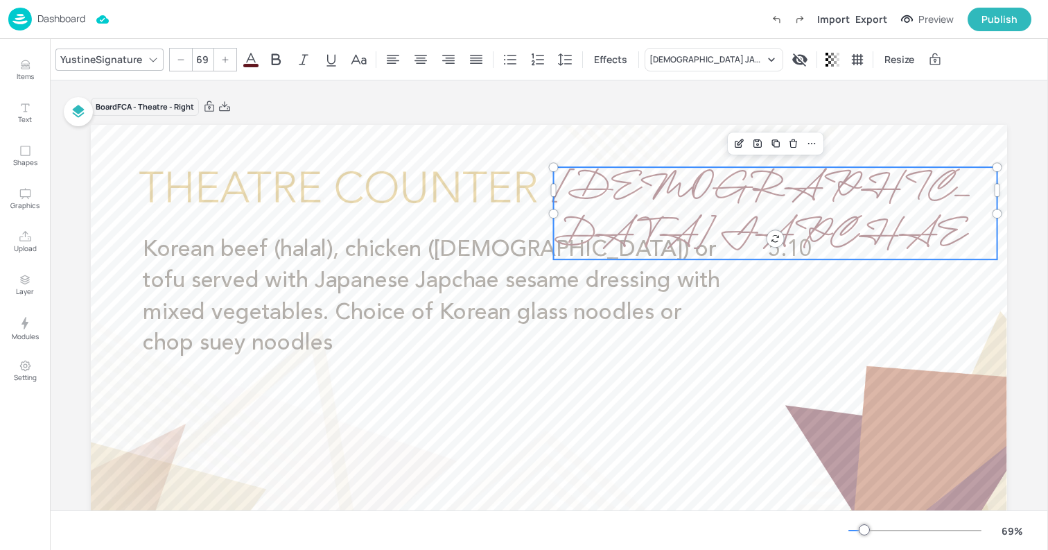
click at [178, 61] on icon at bounding box center [181, 59] width 8 height 8
type input "66"
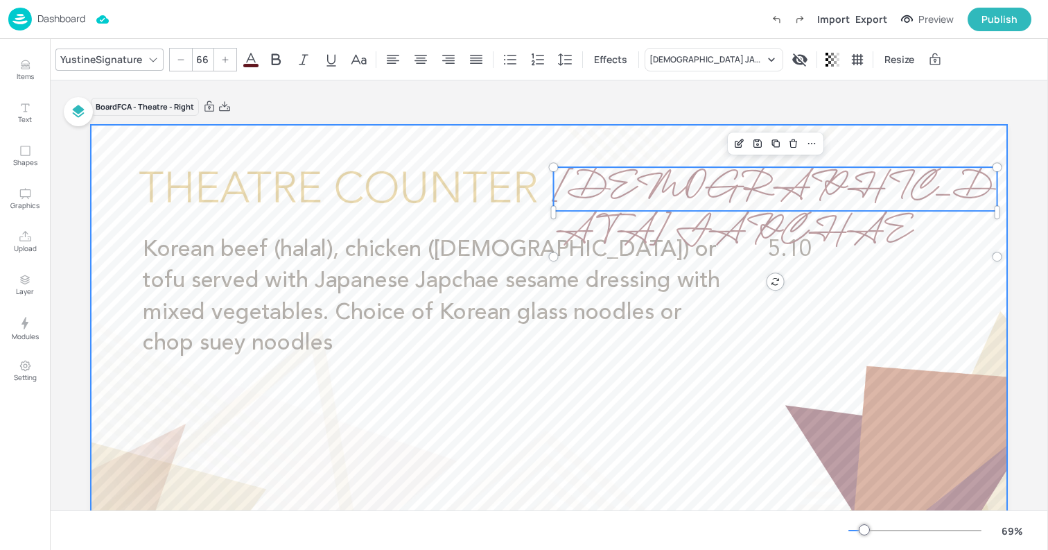
click at [105, 148] on div at bounding box center [549, 383] width 917 height 516
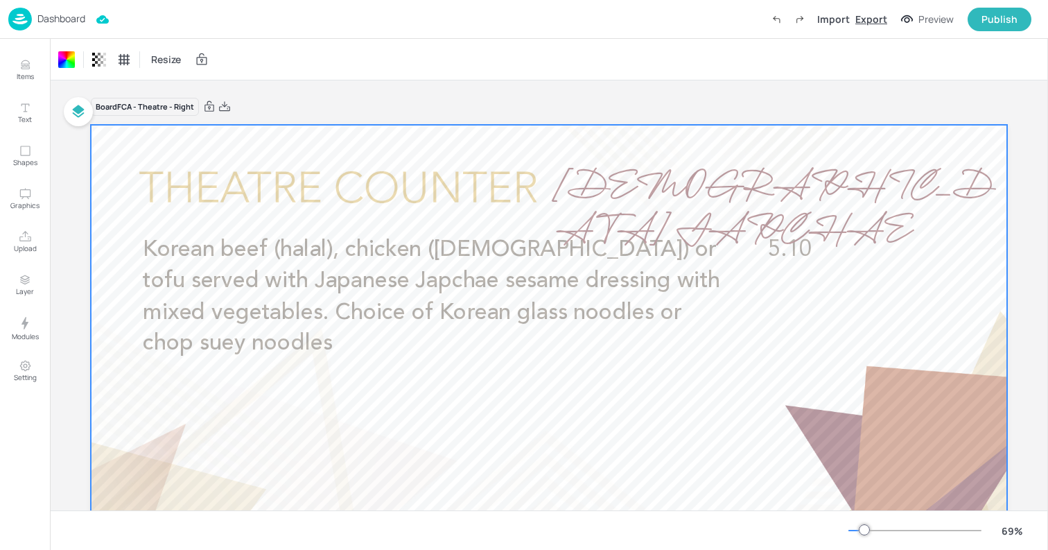
click at [879, 19] on div "Export" at bounding box center [872, 19] width 32 height 15
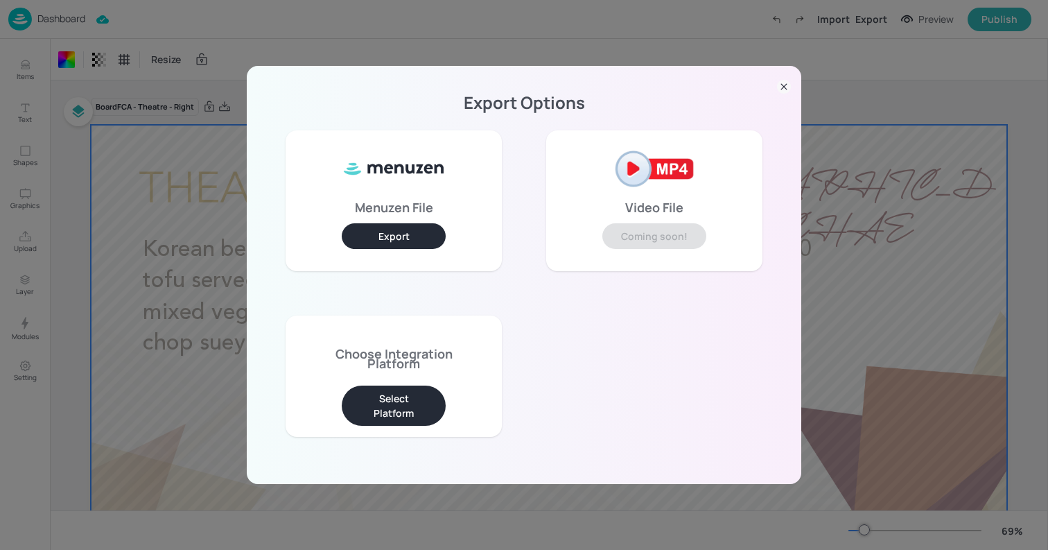
click at [424, 392] on button "Select Platform" at bounding box center [394, 406] width 104 height 40
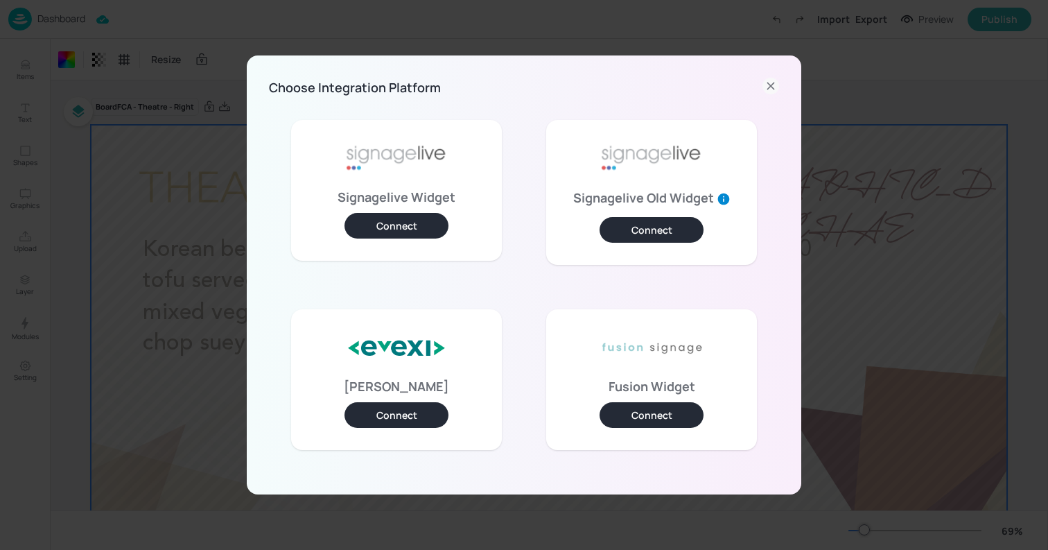
click at [430, 220] on button "Connect" at bounding box center [397, 226] width 104 height 26
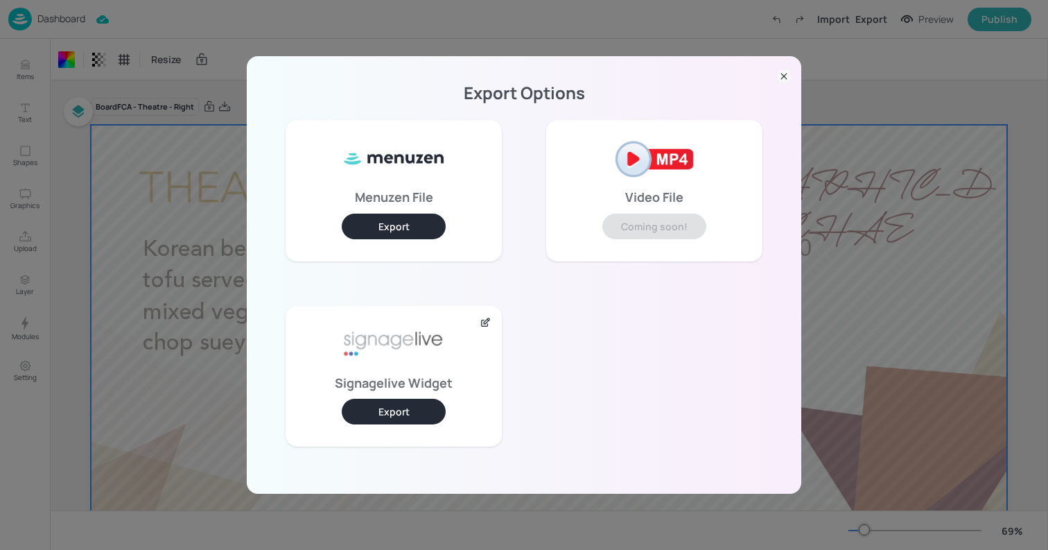
click at [428, 416] on button "Export" at bounding box center [394, 412] width 104 height 26
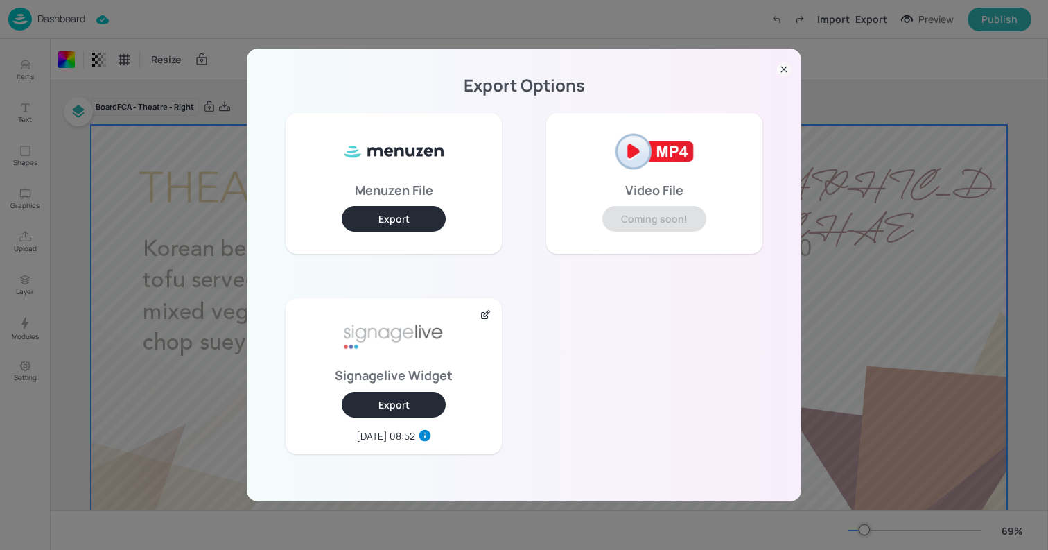
click at [781, 68] on icon at bounding box center [784, 69] width 14 height 14
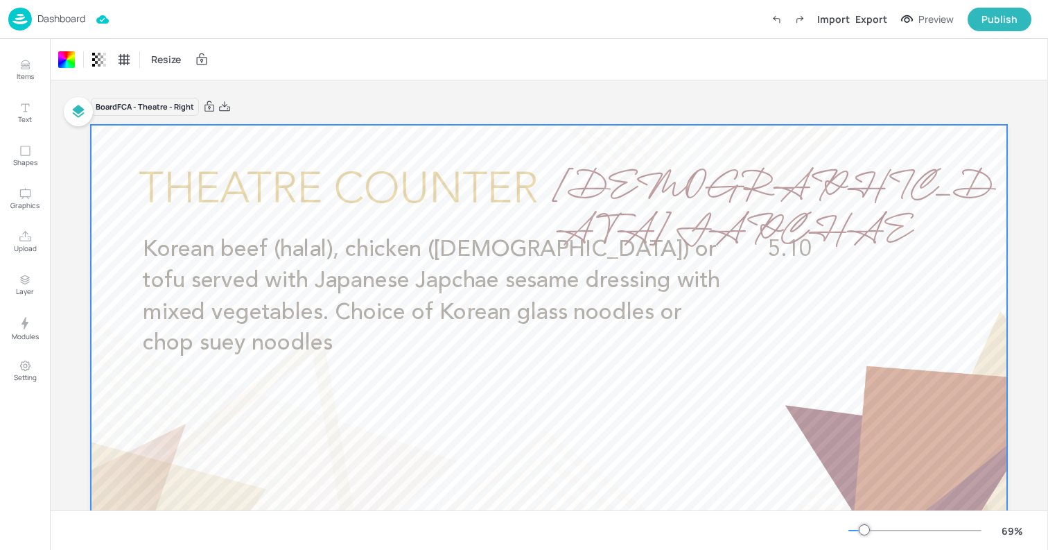
click at [53, 24] on p "Dashboard" at bounding box center [61, 19] width 48 height 10
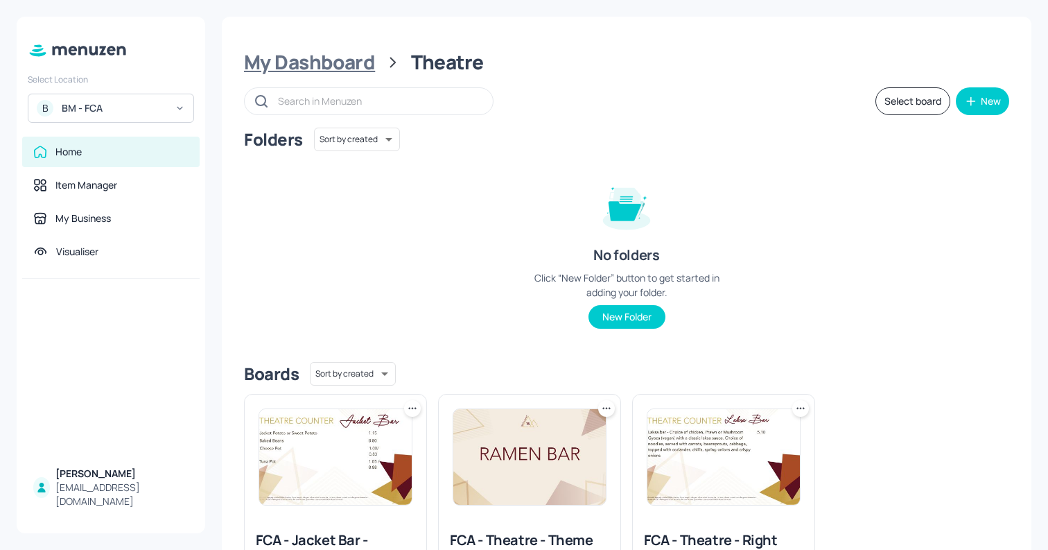
click at [356, 67] on div "My Dashboard" at bounding box center [309, 62] width 131 height 25
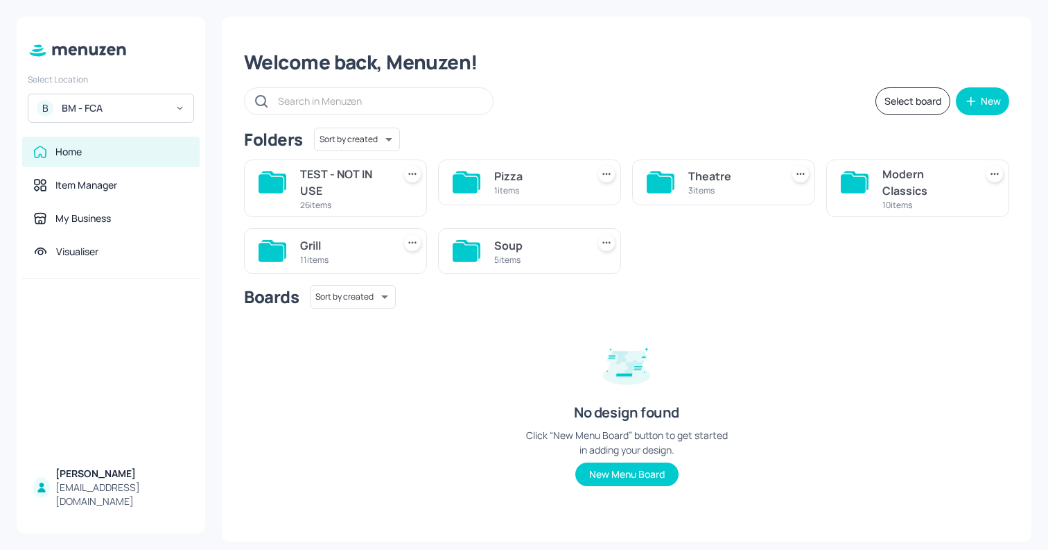
click at [315, 241] on div "Grill" at bounding box center [343, 245] width 87 height 17
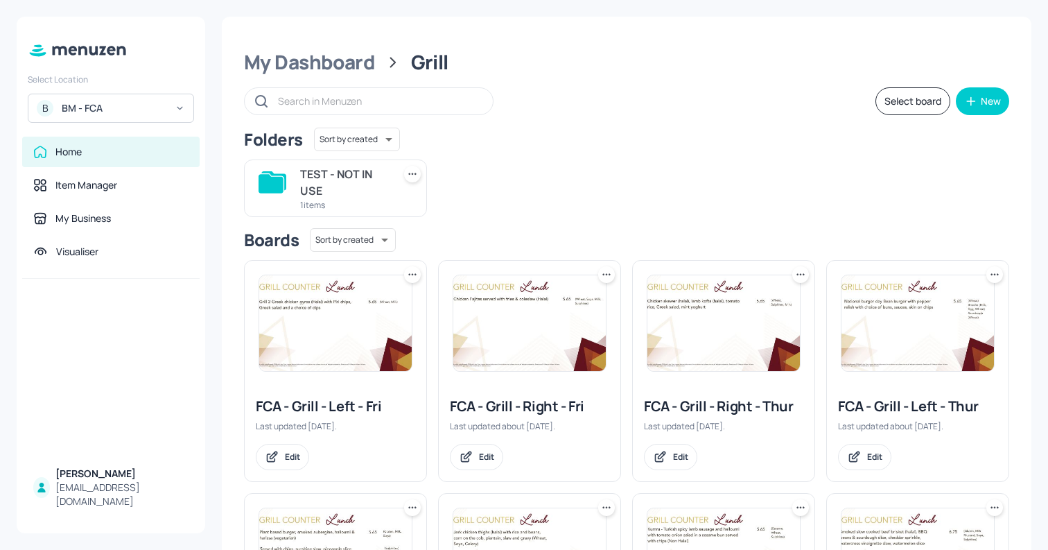
scroll to position [430, 0]
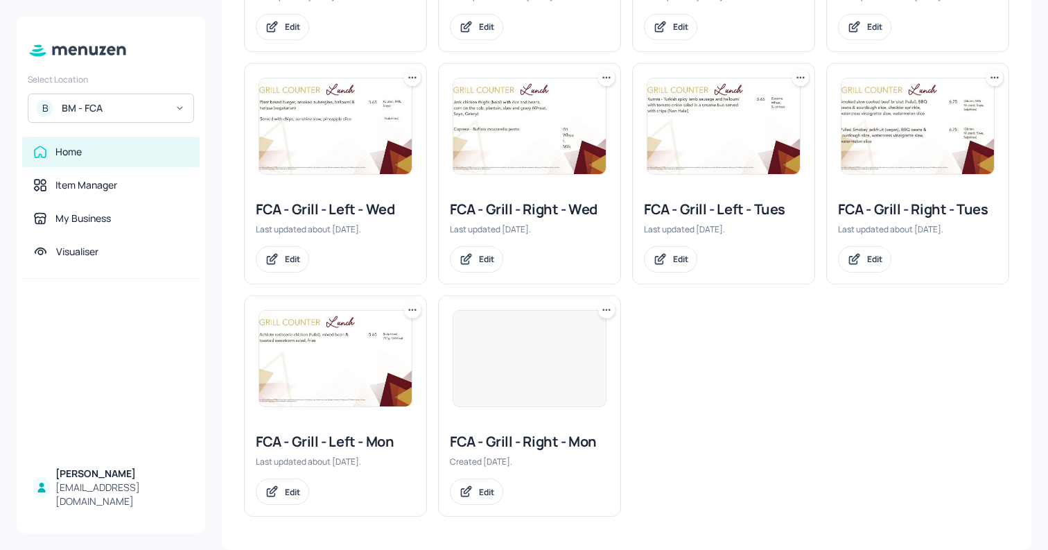
click at [507, 351] on div at bounding box center [530, 358] width 154 height 97
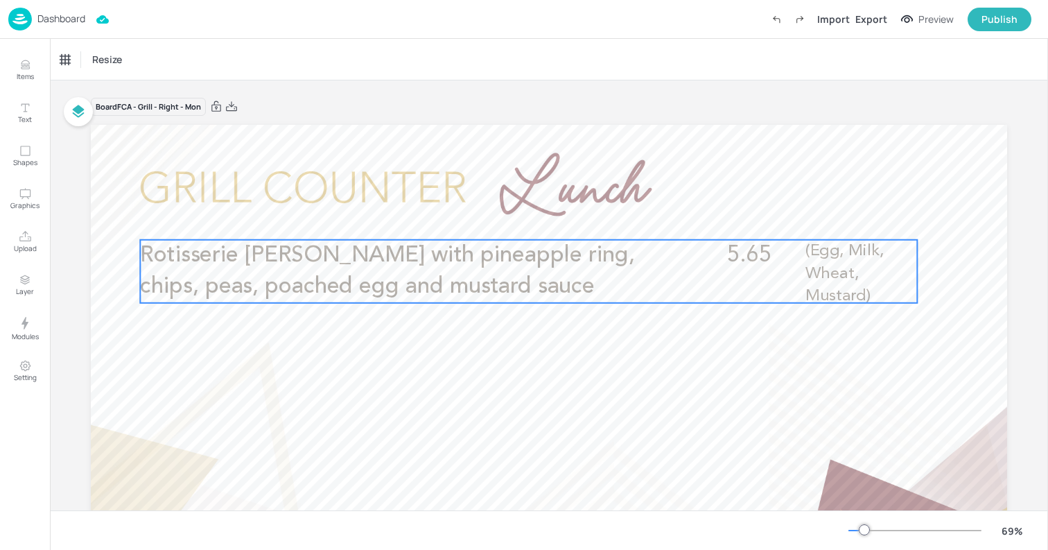
click at [374, 270] on p "Rotisserie [PERSON_NAME] with pineapple ring, chips, peas, poached egg and must…" at bounding box center [399, 271] width 519 height 63
click at [514, 218] on icon "Edit Item" at bounding box center [520, 216] width 12 height 11
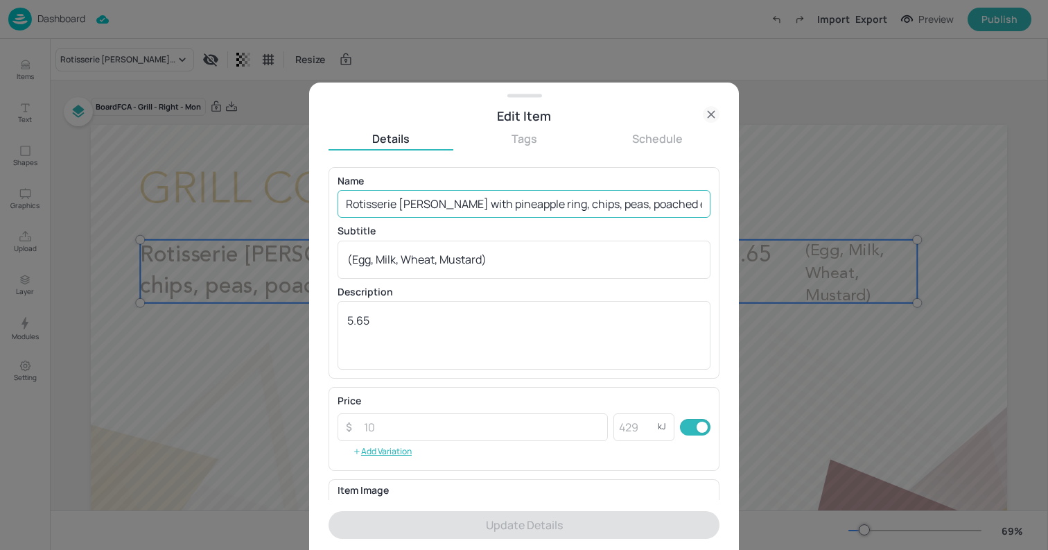
click at [522, 206] on input "Rotisserie [PERSON_NAME] with pineapple ring, chips, peas, poached egg and must…" at bounding box center [524, 204] width 373 height 28
paste input "[DATE]: Baked Chipotle linseed crusted salmon with super pulse and grain salad,…"
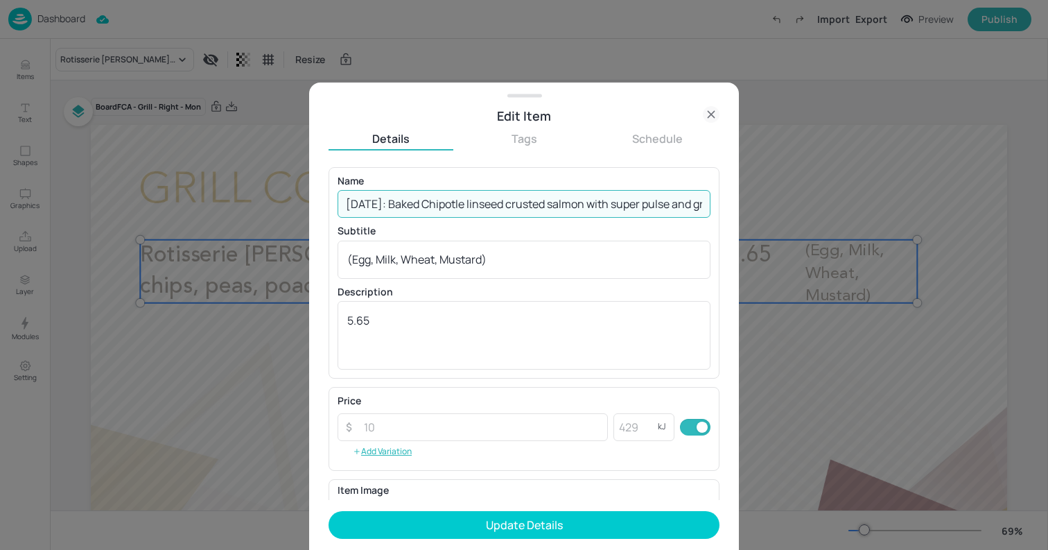
scroll to position [0, 377]
type input "[DATE]: Baked Chipotle linseed crusted salmon with super pulse and grain salad,…"
click at [511, 256] on textarea "(Egg, Milk, Wheat, Mustard)" at bounding box center [524, 259] width 354 height 15
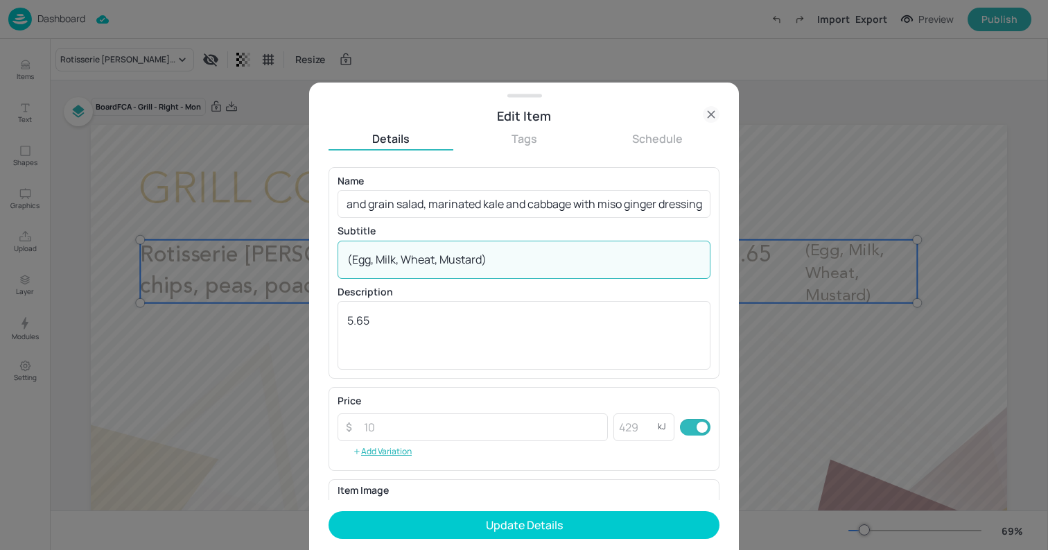
scroll to position [0, 0]
click at [511, 256] on textarea "(Egg, Milk, Wheat, Mustard)" at bounding box center [524, 259] width 354 height 15
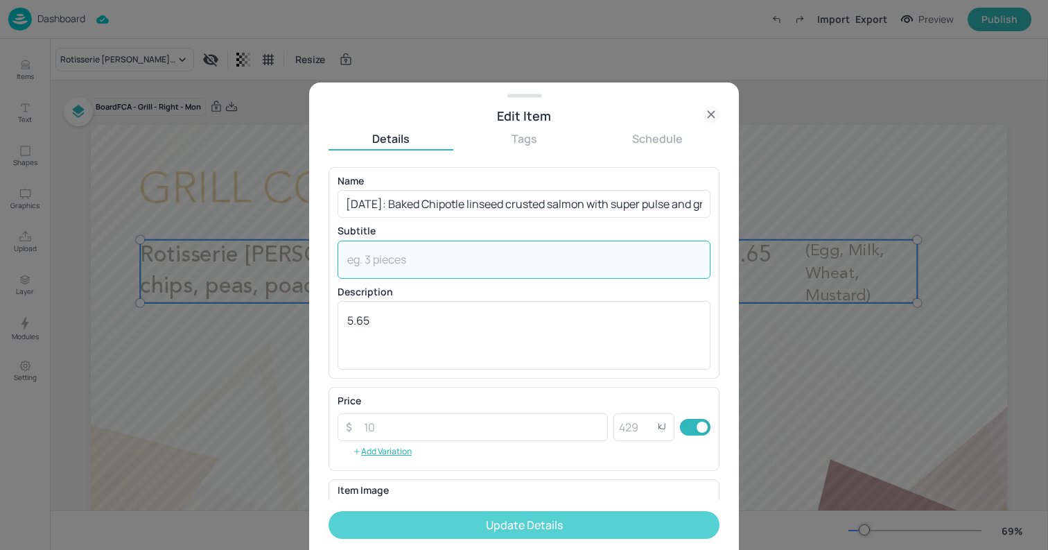
click at [569, 526] on button "Update Details" at bounding box center [524, 525] width 391 height 28
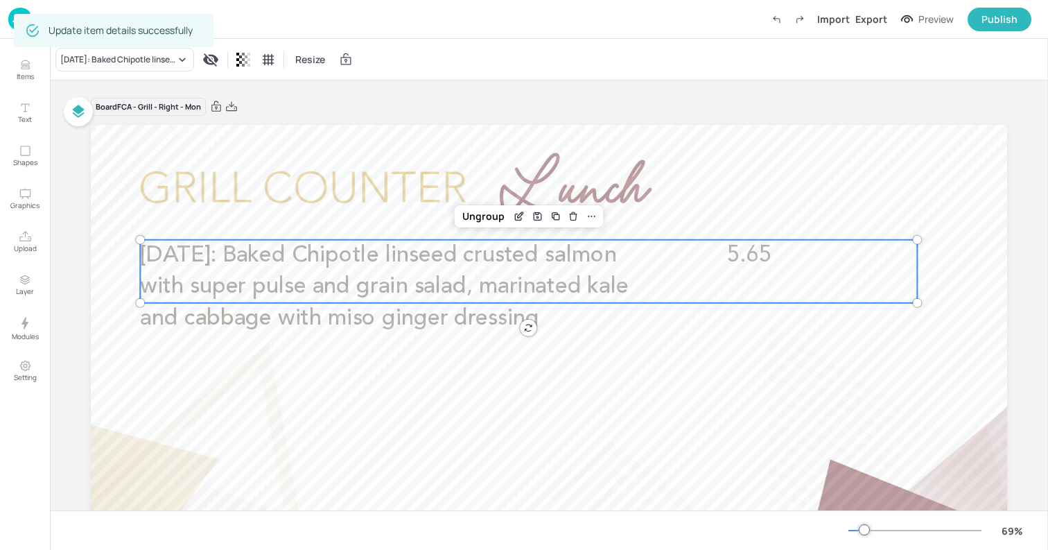
click at [10, 22] on img at bounding box center [20, 19] width 24 height 23
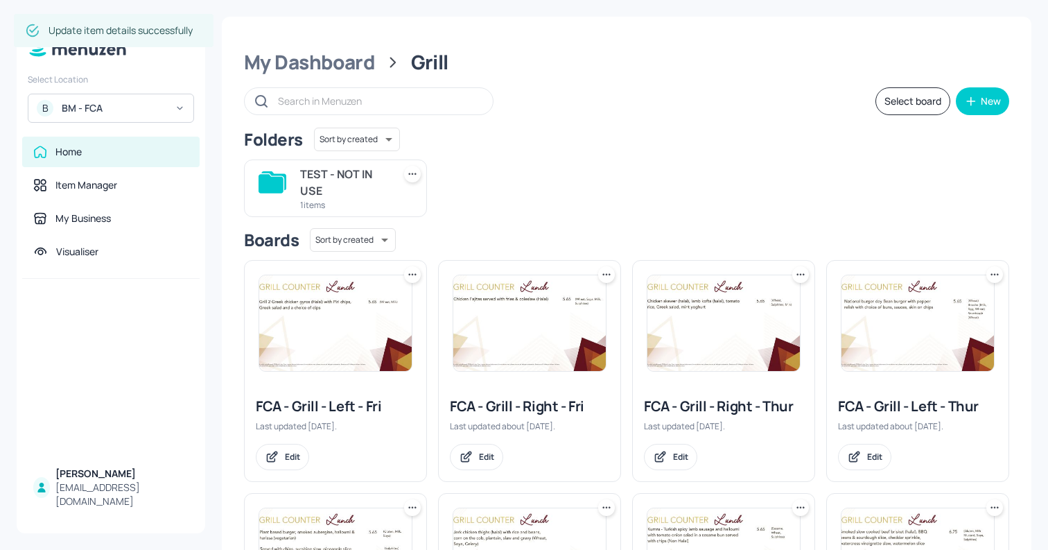
scroll to position [430, 0]
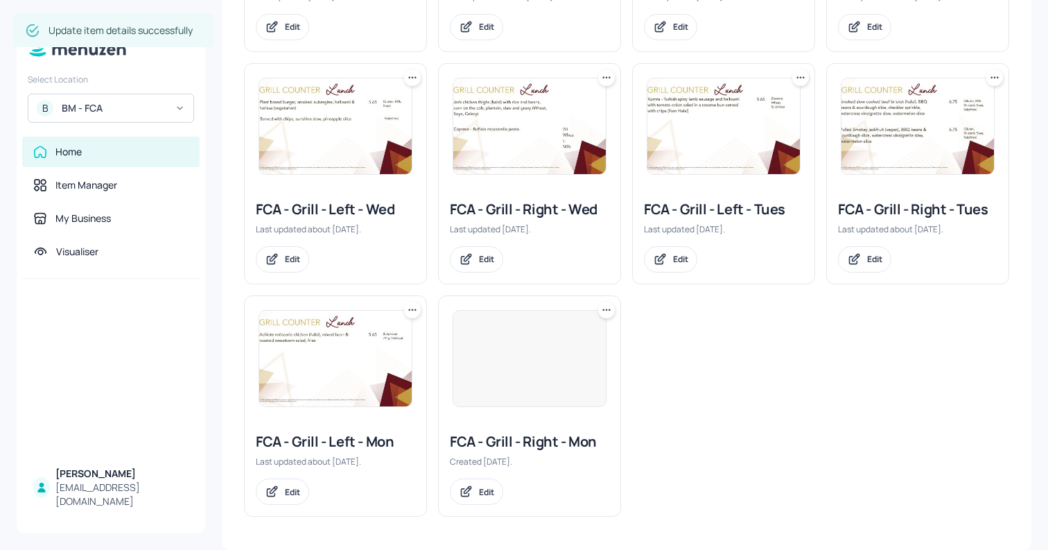
click at [393, 367] on img at bounding box center [335, 359] width 153 height 96
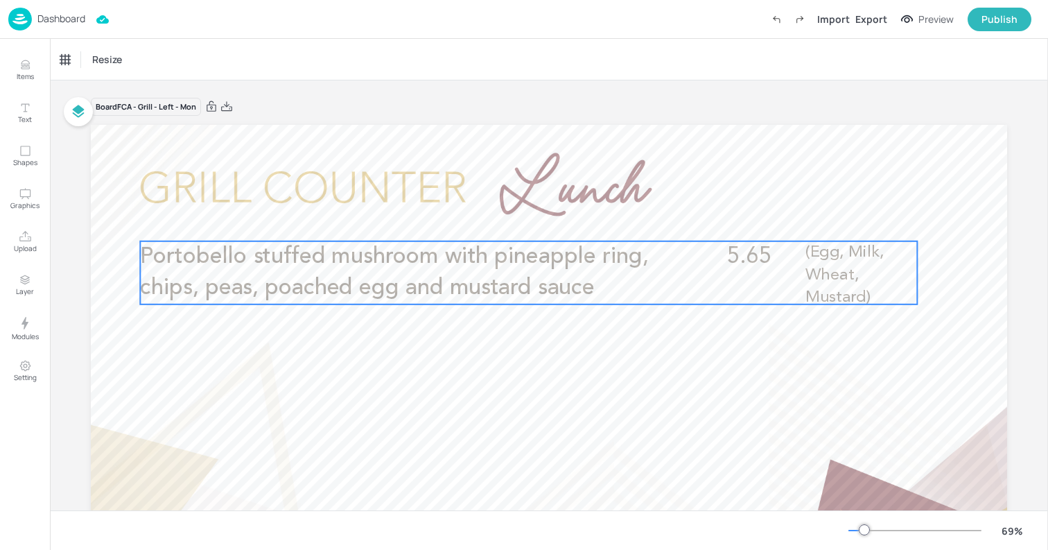
click at [607, 280] on p "Portobello stuffed mushroom with pineapple ring, chips, peas, poached egg and m…" at bounding box center [399, 272] width 519 height 63
click at [517, 218] on icon "Edit Item" at bounding box center [520, 217] width 12 height 11
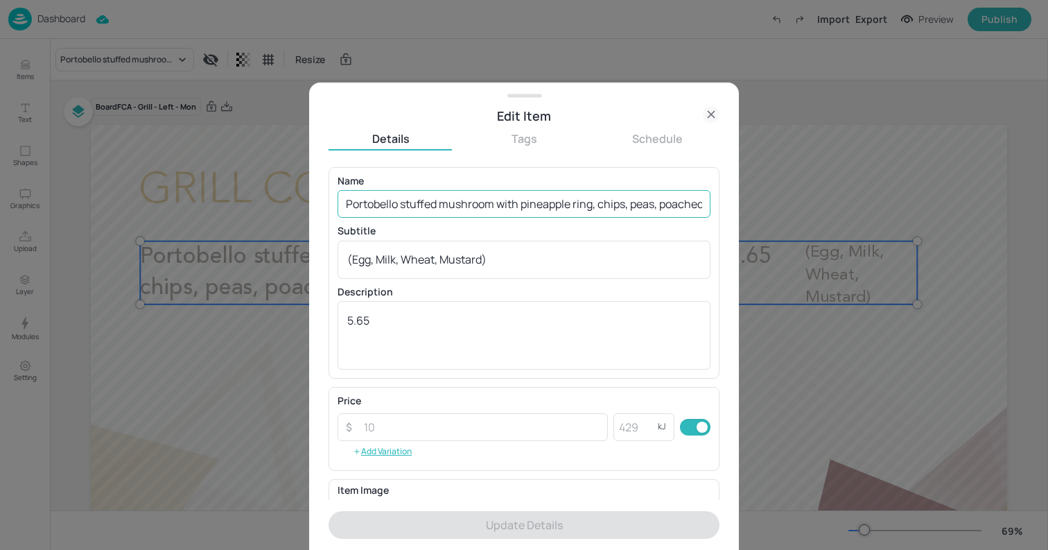
click at [548, 202] on input "Portobello stuffed mushroom with pineapple ring, chips, peas, poached egg and m…" at bounding box center [524, 204] width 373 height 28
paste input "[DATE]: Baked furikake sesame crusted chicken (halal) with super pulse and grai…"
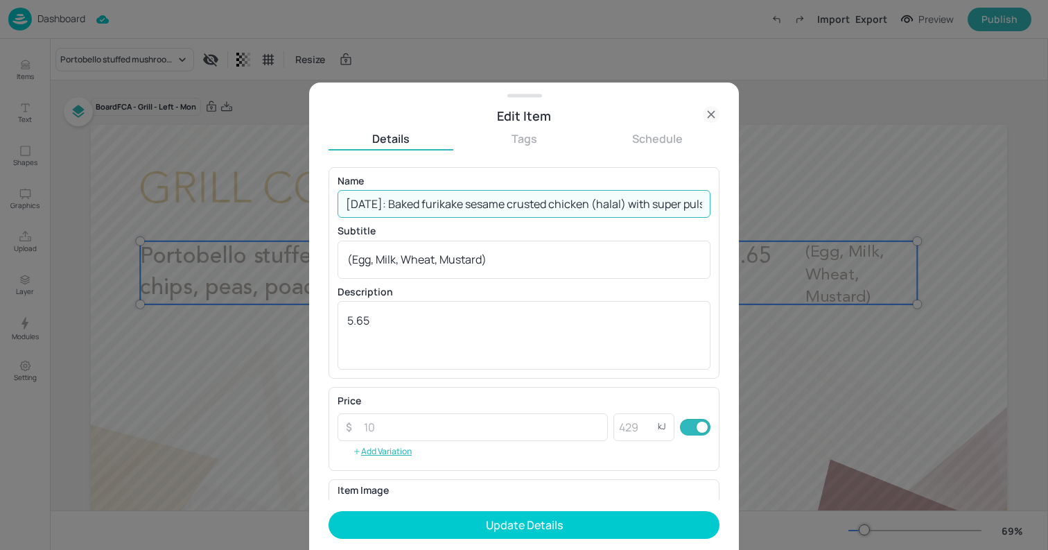
scroll to position [0, 415]
type input "[DATE]: Baked furikake sesame crusted chicken (halal) with super pulse and grai…"
click at [527, 253] on textarea "(Egg, Milk, Wheat, Mustard)" at bounding box center [524, 259] width 354 height 15
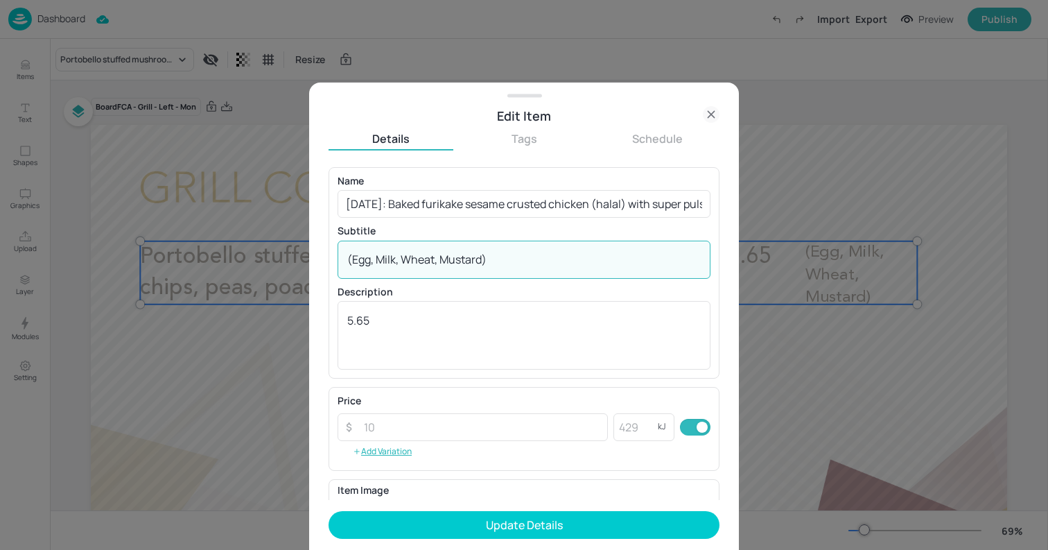
click at [527, 253] on textarea "(Egg, Milk, Wheat, Mustard)" at bounding box center [524, 259] width 354 height 15
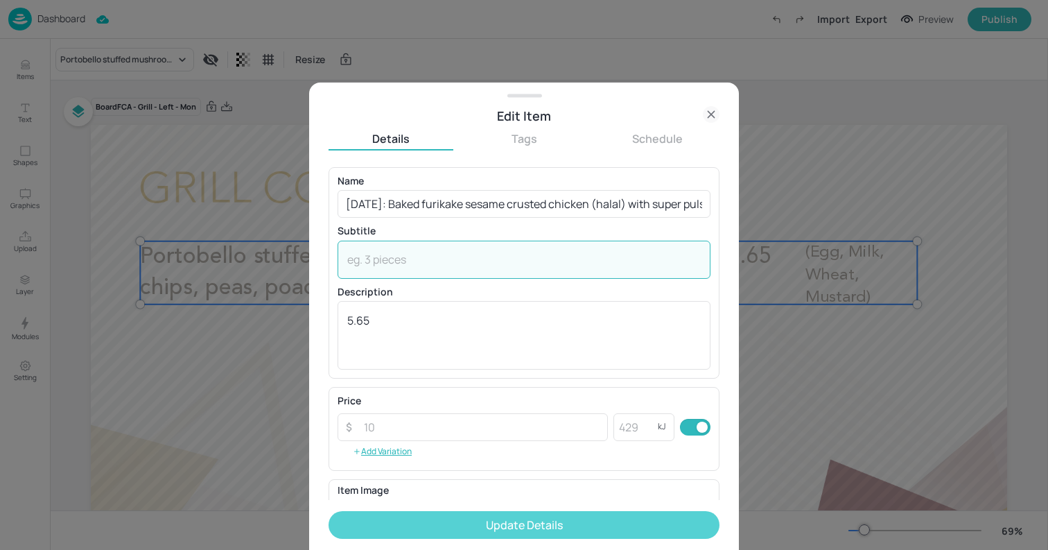
click at [541, 514] on button "Update Details" at bounding box center [524, 525] width 391 height 28
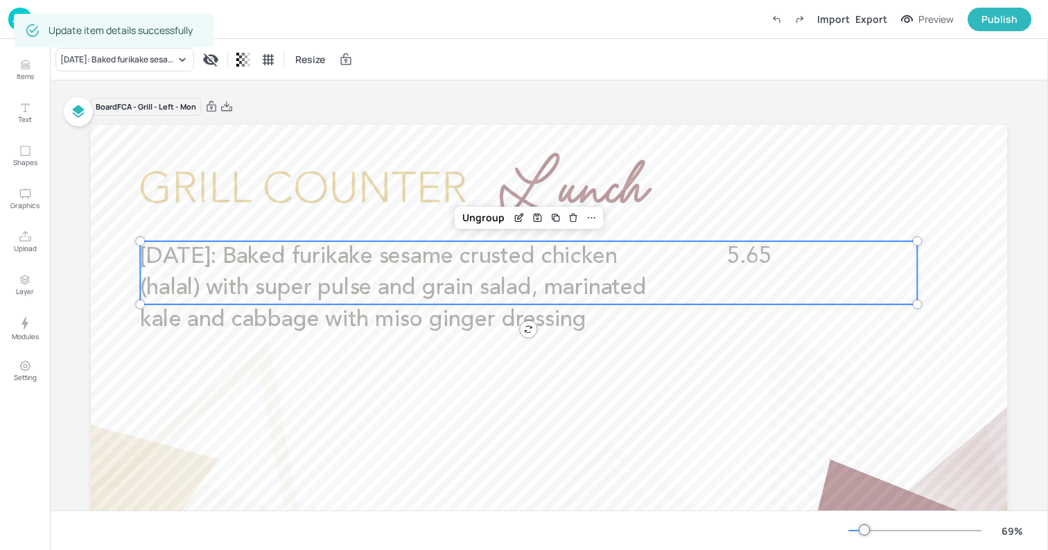
click at [117, 173] on div at bounding box center [549, 383] width 917 height 516
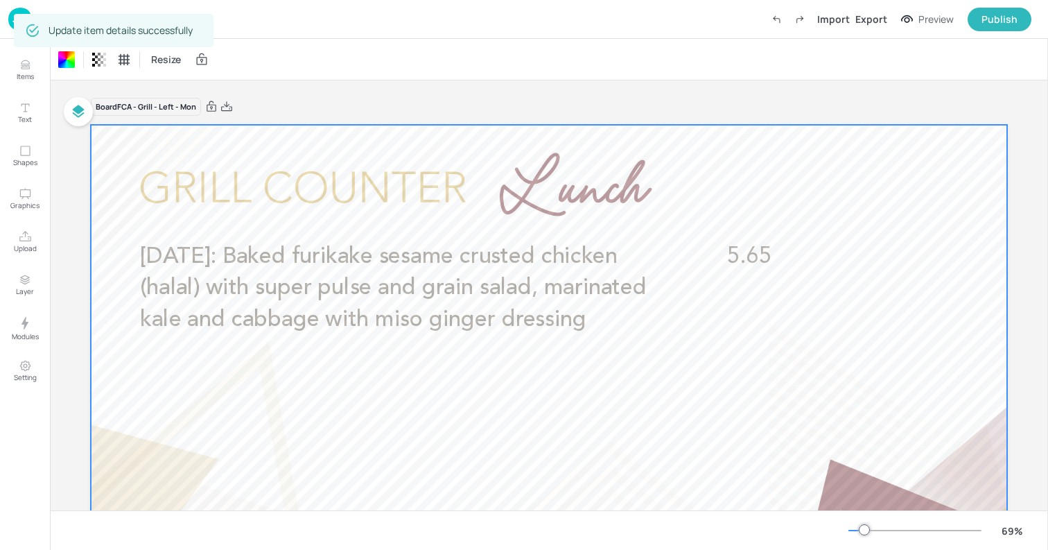
click at [9, 13] on img at bounding box center [20, 19] width 24 height 23
click at [11, 27] on img at bounding box center [20, 19] width 24 height 23
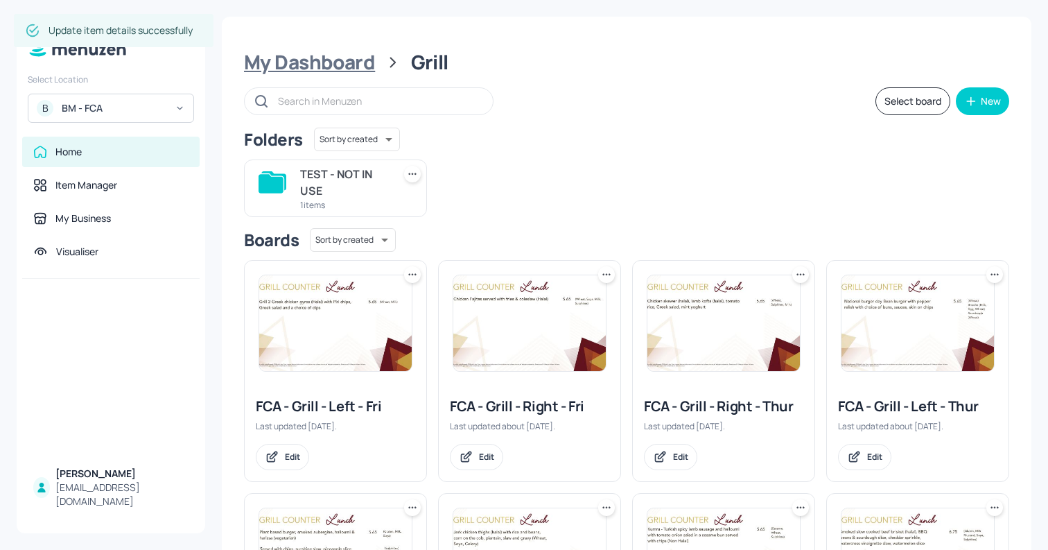
click at [307, 61] on div "My Dashboard" at bounding box center [309, 62] width 131 height 25
